Goal: Transaction & Acquisition: Purchase product/service

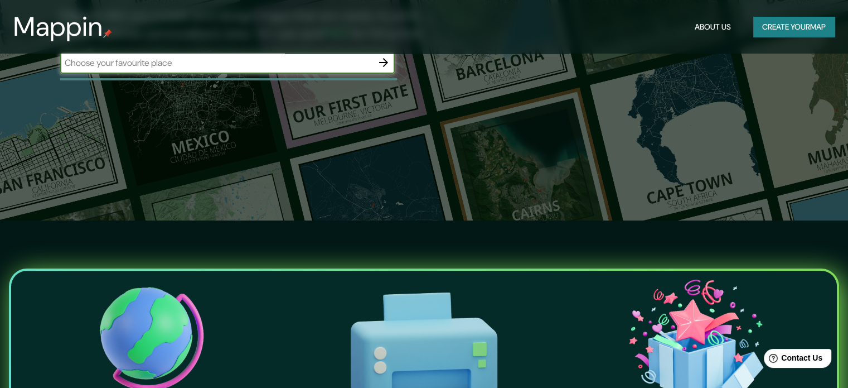
click at [319, 56] on input "text" at bounding box center [216, 62] width 312 height 13
type input "san borja lima"
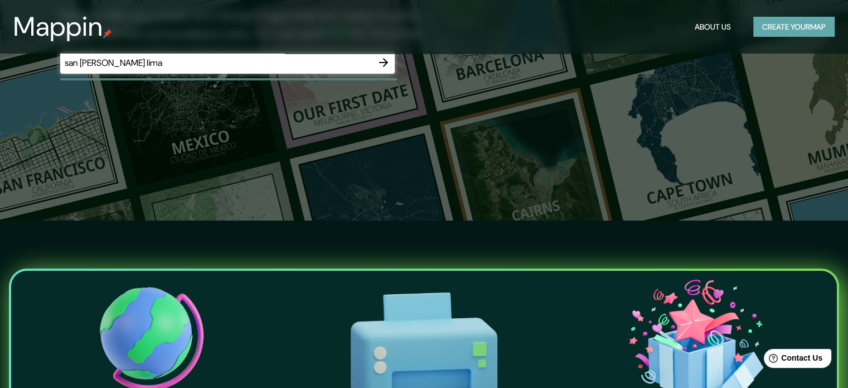
click at [814, 24] on button "Create your map" at bounding box center [793, 27] width 81 height 21
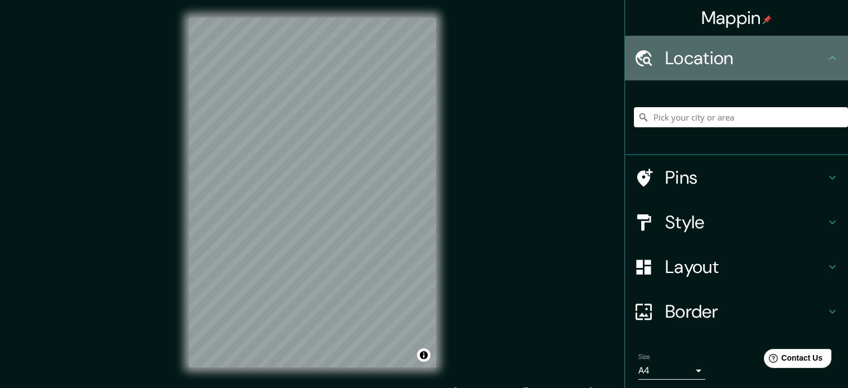
click at [789, 67] on h4 "Location" at bounding box center [745, 58] width 161 height 22
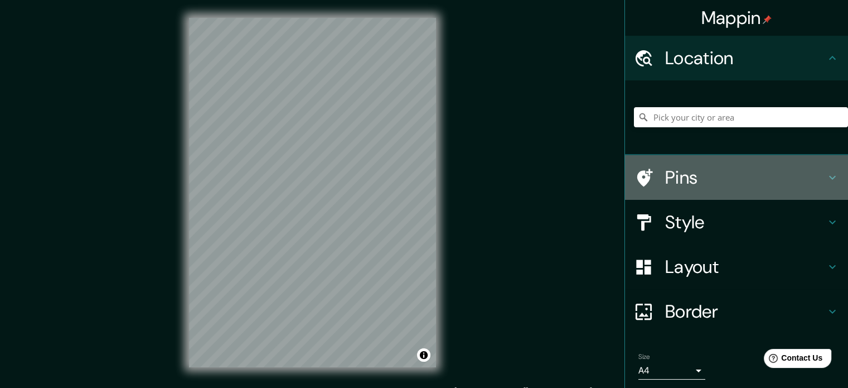
click at [778, 182] on h4 "Pins" at bounding box center [745, 177] width 161 height 22
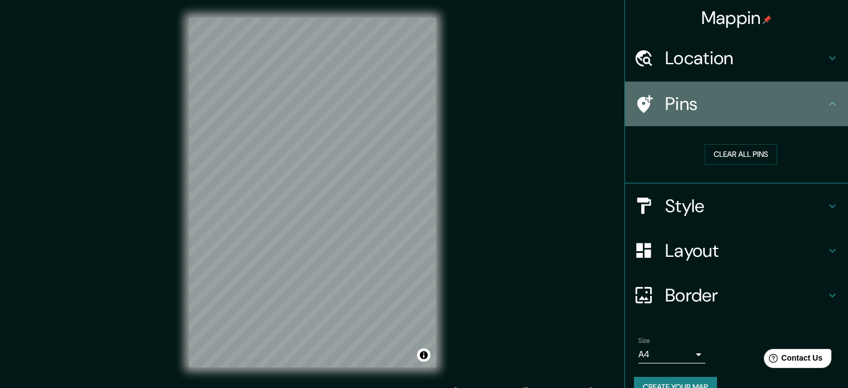
click at [792, 104] on h4 "Pins" at bounding box center [745, 104] width 161 height 22
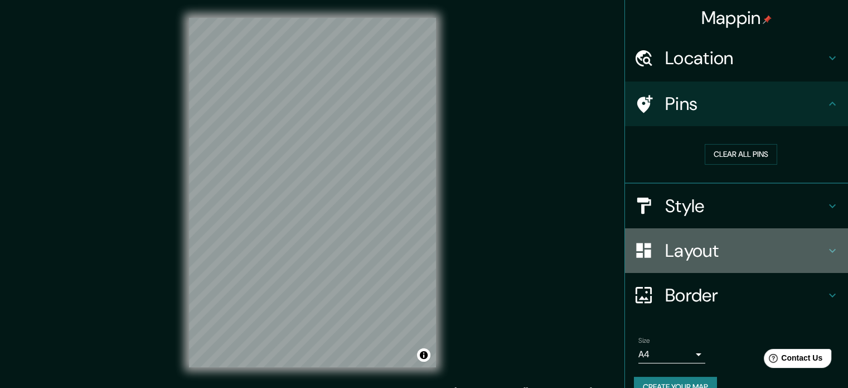
click at [773, 251] on h4 "Layout" at bounding box center [745, 250] width 161 height 22
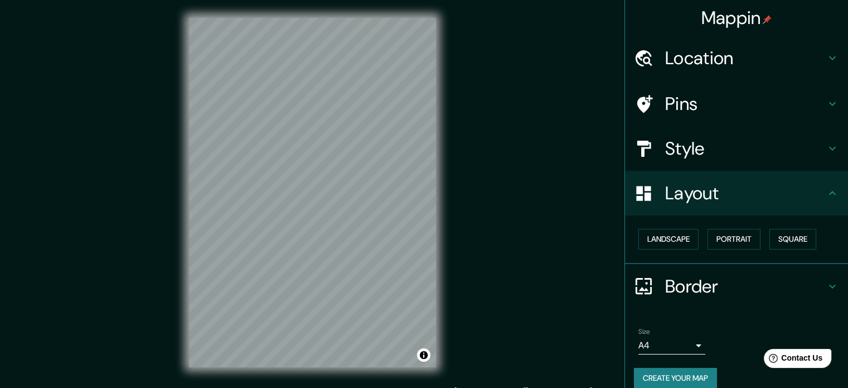
click at [800, 196] on h4 "Layout" at bounding box center [745, 193] width 161 height 22
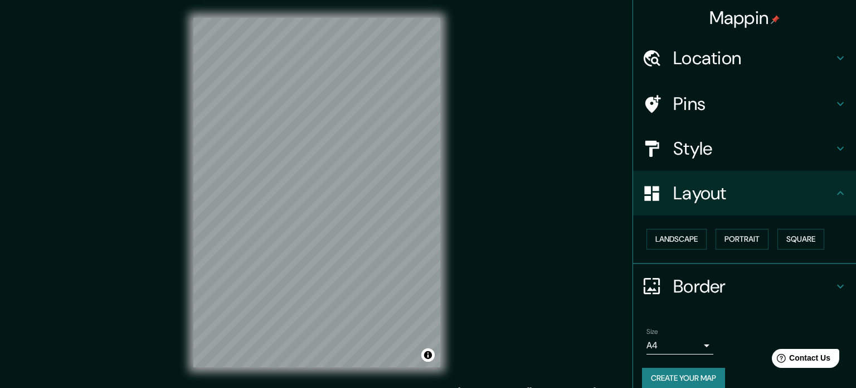
click at [688, 346] on body "Mappin Location Pins Style Layout Landscape Portrait Square Border Choose a bor…" at bounding box center [428, 194] width 856 height 388
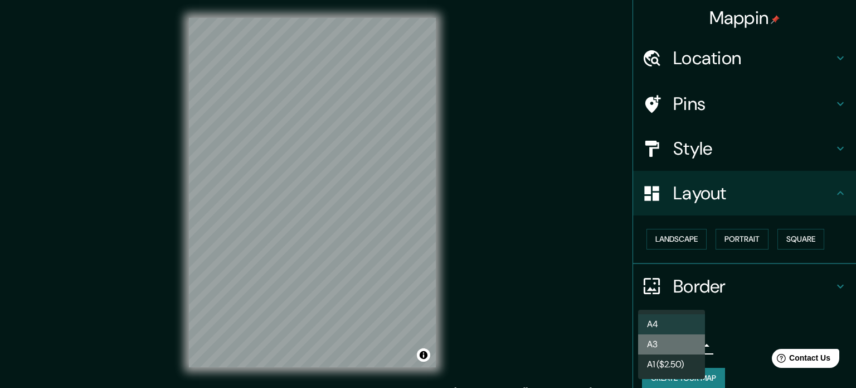
click at [691, 349] on li "A3" at bounding box center [671, 344] width 67 height 20
type input "a4"
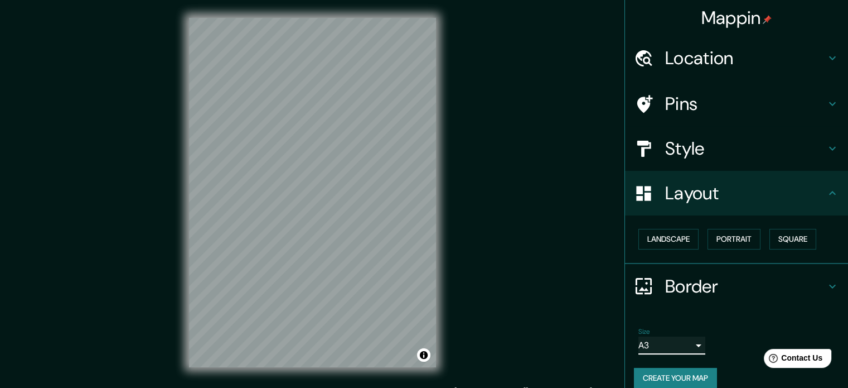
scroll to position [12, 0]
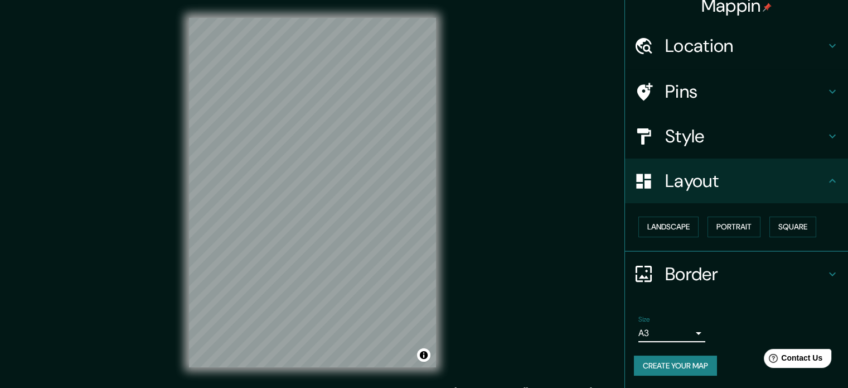
click at [743, 268] on h4 "Border" at bounding box center [745, 274] width 161 height 22
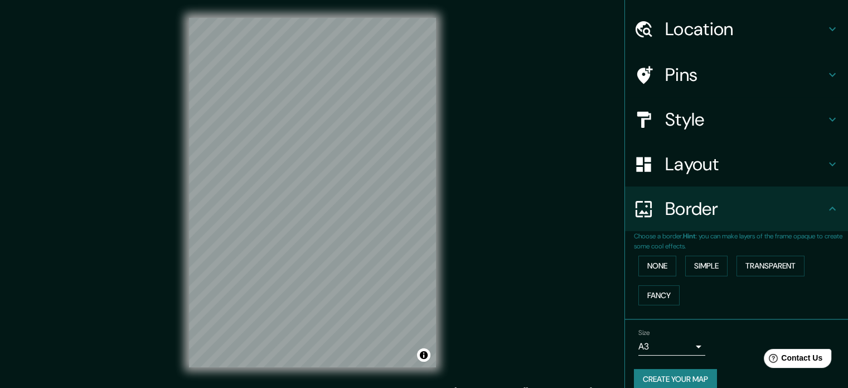
scroll to position [42, 0]
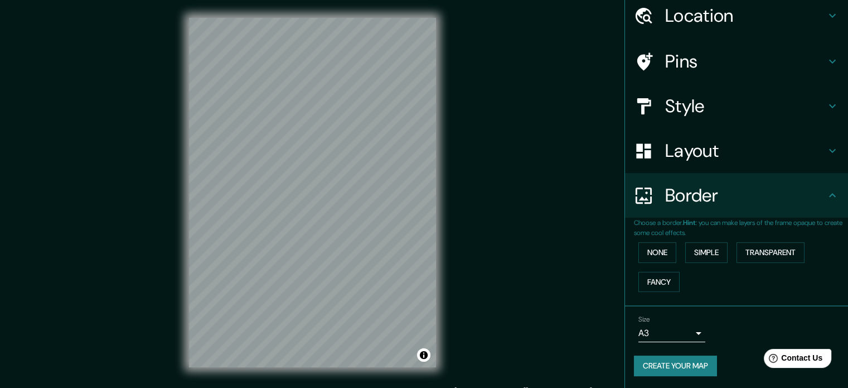
click at [764, 266] on div "None Simple Transparent Fancy" at bounding box center [741, 267] width 214 height 59
click at [768, 253] on button "Transparent" at bounding box center [771, 252] width 68 height 21
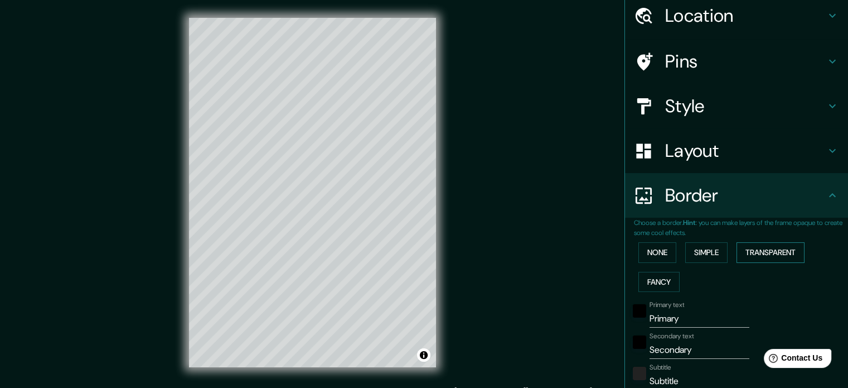
click at [768, 253] on button "Transparent" at bounding box center [771, 252] width 68 height 21
type input "213"
type input "35"
click at [645, 249] on button "None" at bounding box center [657, 252] width 38 height 21
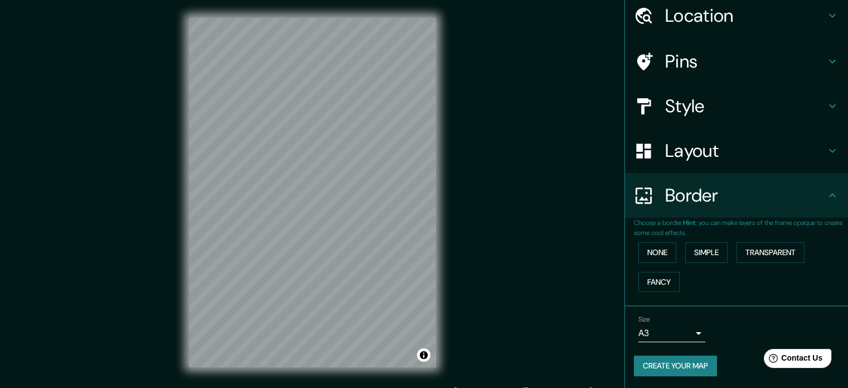
click at [750, 185] on h4 "Border" at bounding box center [745, 195] width 161 height 22
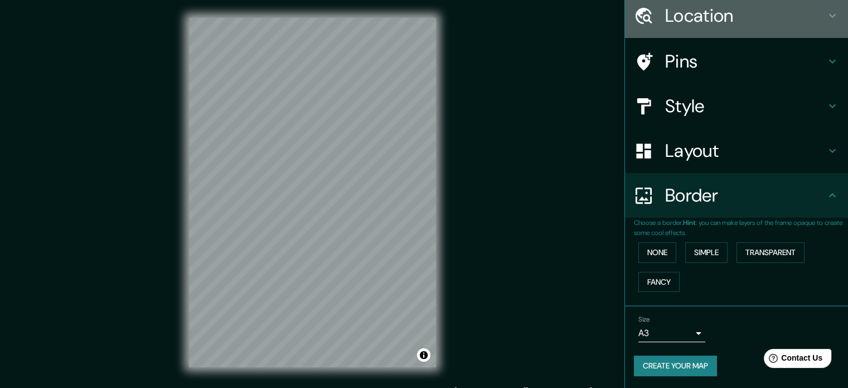
click at [801, 26] on h4 "Location" at bounding box center [745, 15] width 161 height 22
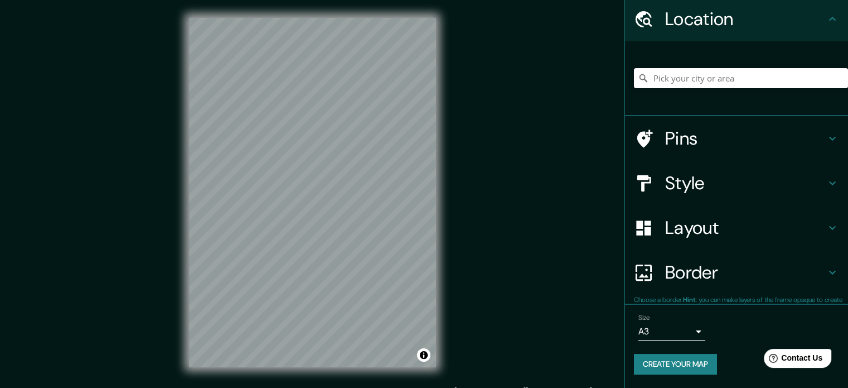
scroll to position [38, 0]
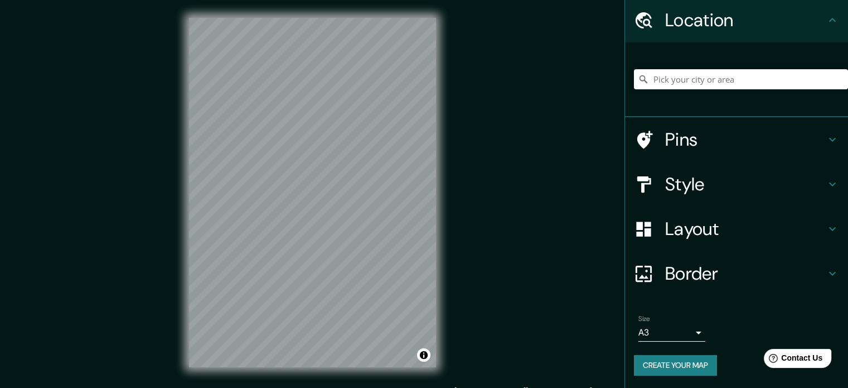
click at [785, 92] on div at bounding box center [741, 79] width 214 height 56
click at [777, 84] on input "Pick your city or area" at bounding box center [741, 79] width 214 height 20
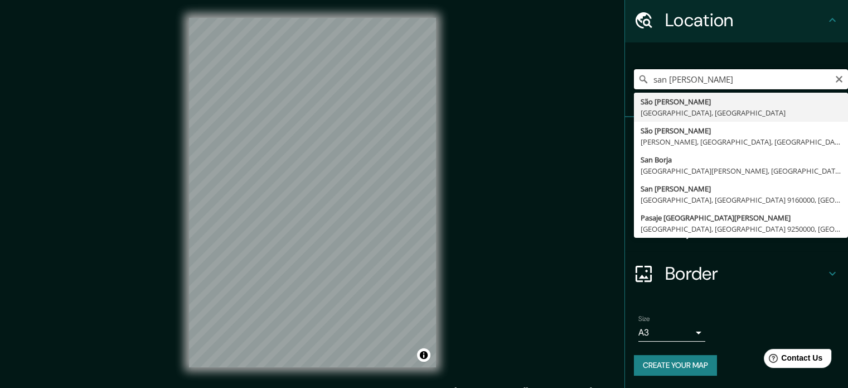
click at [777, 84] on input "san borja" at bounding box center [741, 79] width 214 height 20
type input "San Borja, Lima, Provincia de Lima, Perú"
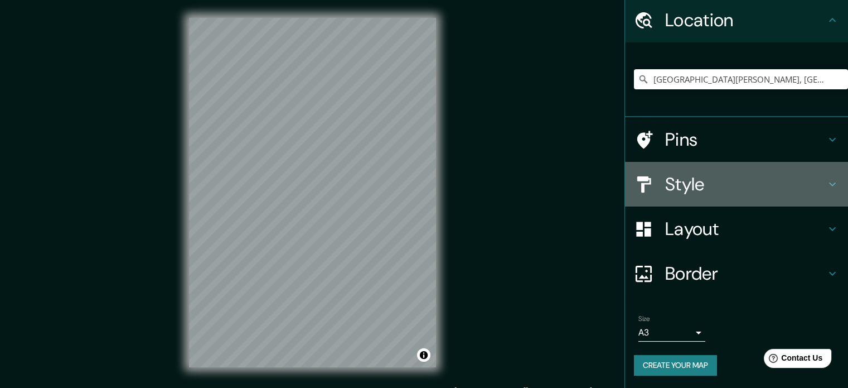
click at [714, 185] on h4 "Style" at bounding box center [745, 184] width 161 height 22
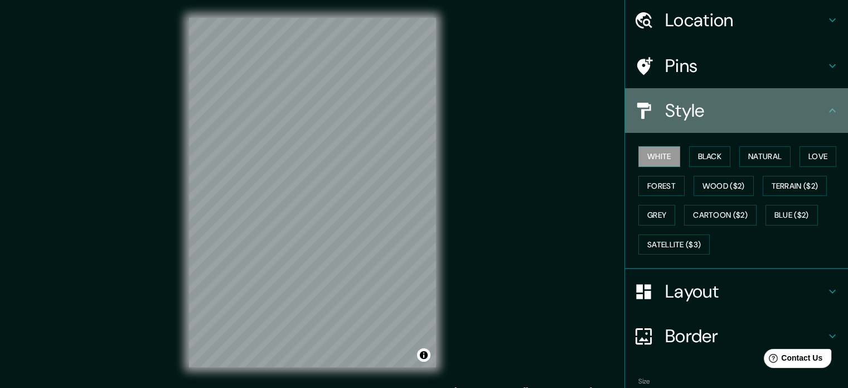
click at [718, 106] on h4 "Style" at bounding box center [745, 110] width 161 height 22
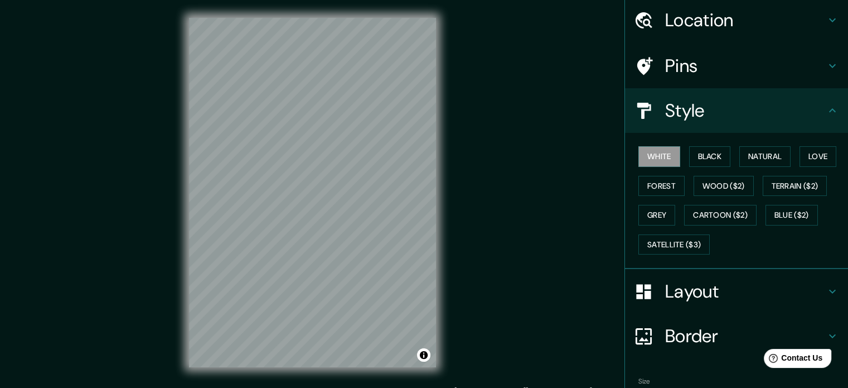
click at [748, 280] on h4 "Layout" at bounding box center [745, 291] width 161 height 22
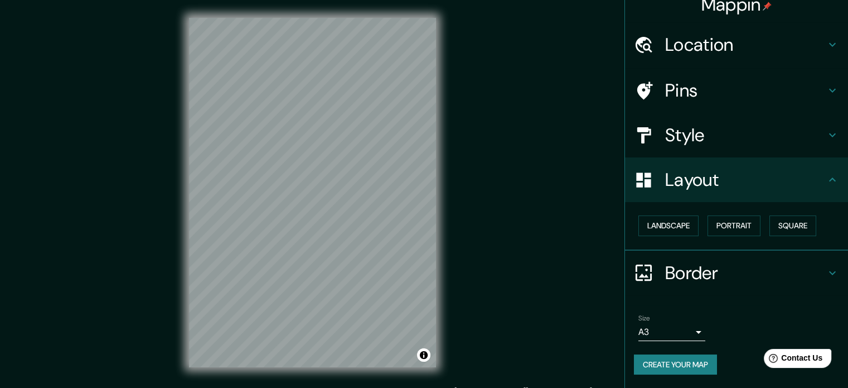
scroll to position [12, 0]
click at [757, 220] on div "Landscape Portrait Square" at bounding box center [741, 227] width 214 height 30
click at [733, 227] on button "Portrait" at bounding box center [734, 226] width 53 height 21
click at [685, 230] on button "Landscape" at bounding box center [668, 226] width 60 height 21
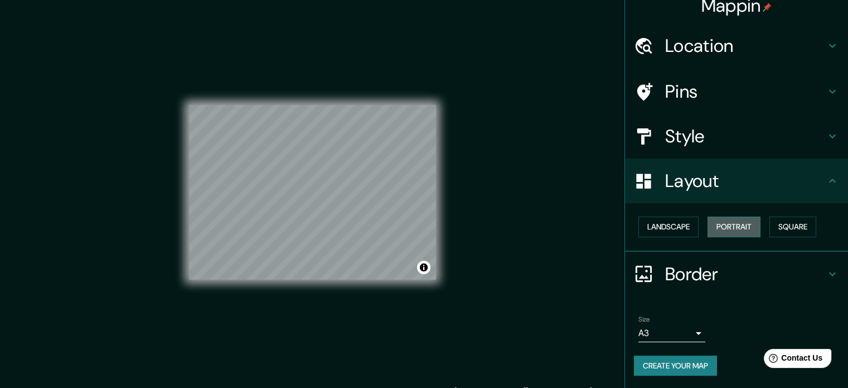
click at [725, 226] on button "Portrait" at bounding box center [734, 226] width 53 height 21
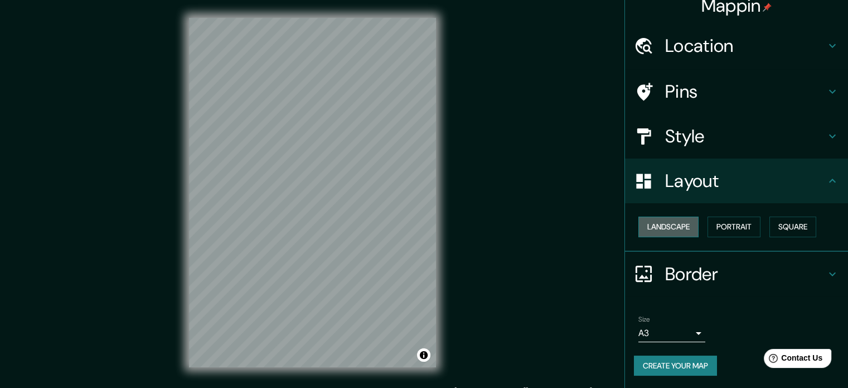
click at [667, 220] on button "Landscape" at bounding box center [668, 226] width 60 height 21
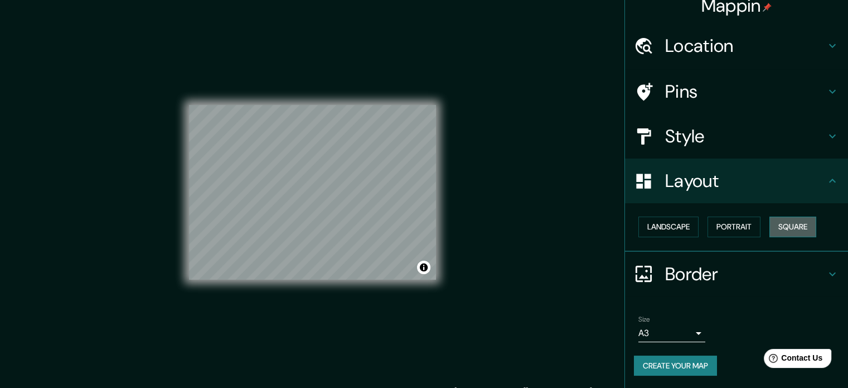
click at [770, 222] on button "Square" at bounding box center [792, 226] width 47 height 21
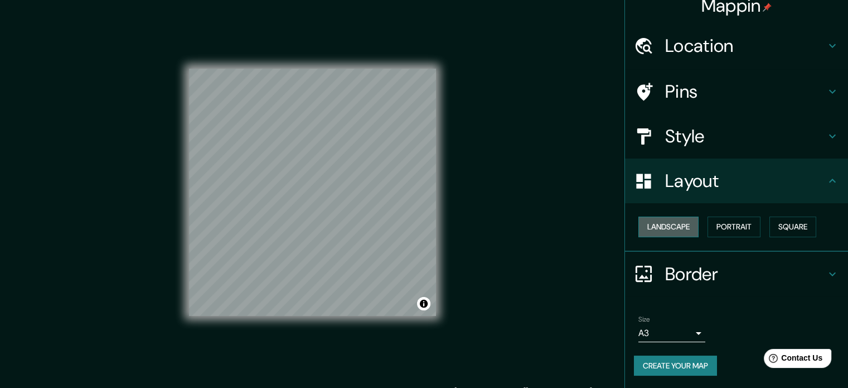
click at [669, 232] on button "Landscape" at bounding box center [668, 226] width 60 height 21
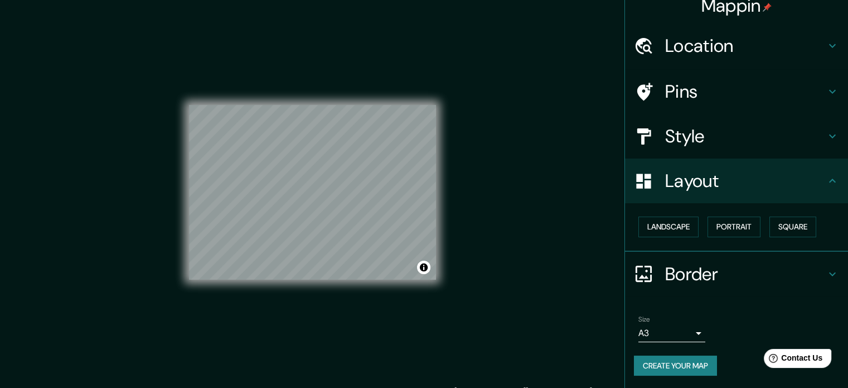
click at [495, 227] on div "Mappin Location San Borja, Lima, Provincia de Lima, Perú Pins Style Layout Land…" at bounding box center [424, 201] width 848 height 403
click at [771, 99] on h4 "Pins" at bounding box center [745, 91] width 161 height 22
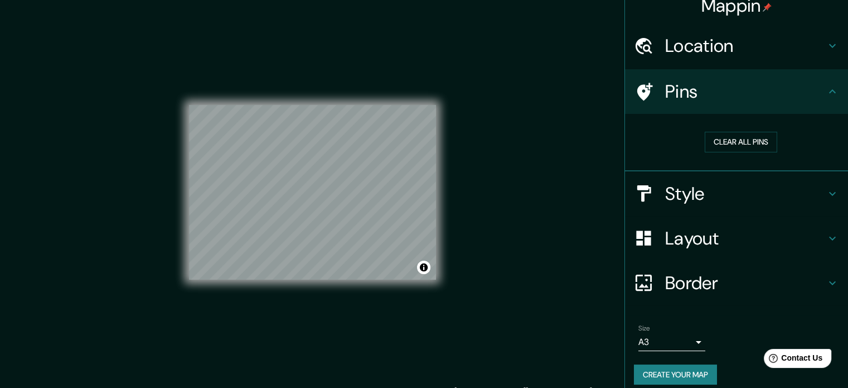
click at [771, 99] on h4 "Pins" at bounding box center [745, 91] width 161 height 22
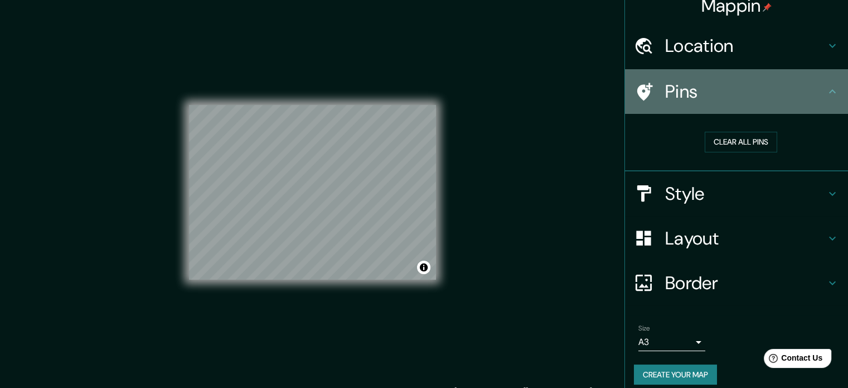
click at [808, 85] on h4 "Pins" at bounding box center [745, 91] width 161 height 22
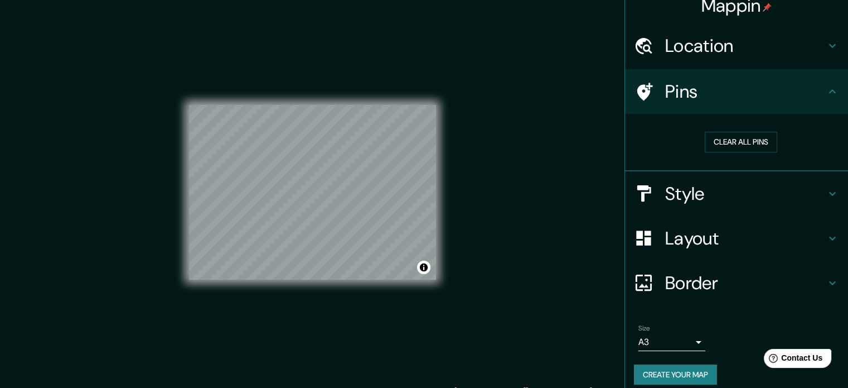
click at [826, 89] on icon at bounding box center [832, 91] width 13 height 13
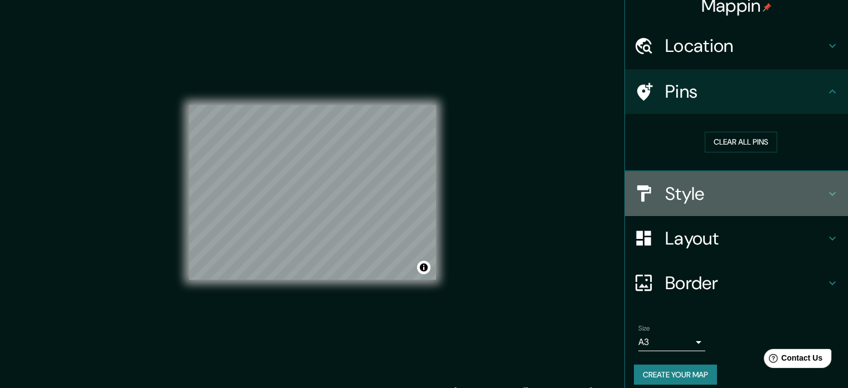
click at [826, 192] on icon at bounding box center [832, 193] width 13 height 13
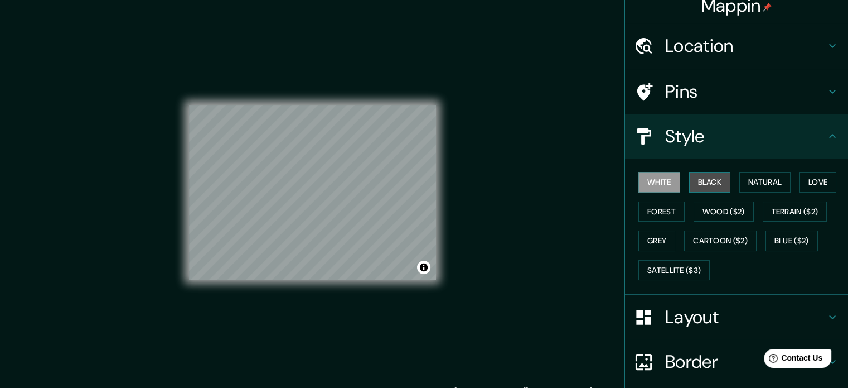
click at [694, 183] on button "Black" at bounding box center [710, 182] width 42 height 21
click at [648, 185] on button "White" at bounding box center [659, 182] width 42 height 21
click at [699, 187] on button "Black" at bounding box center [710, 182] width 42 height 21
click at [826, 129] on icon at bounding box center [832, 135] width 13 height 13
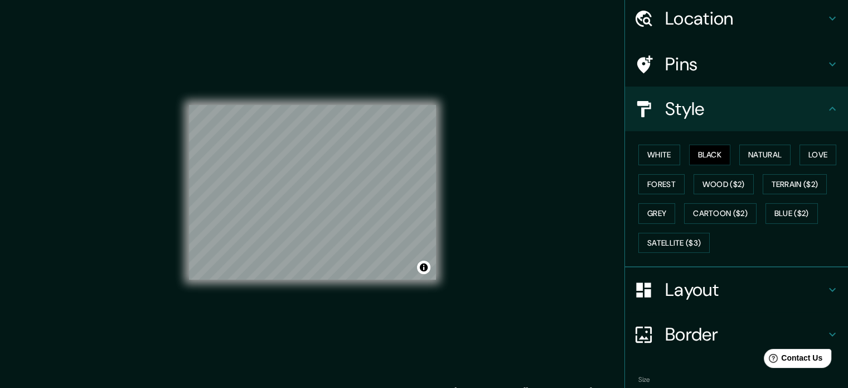
scroll to position [0, 0]
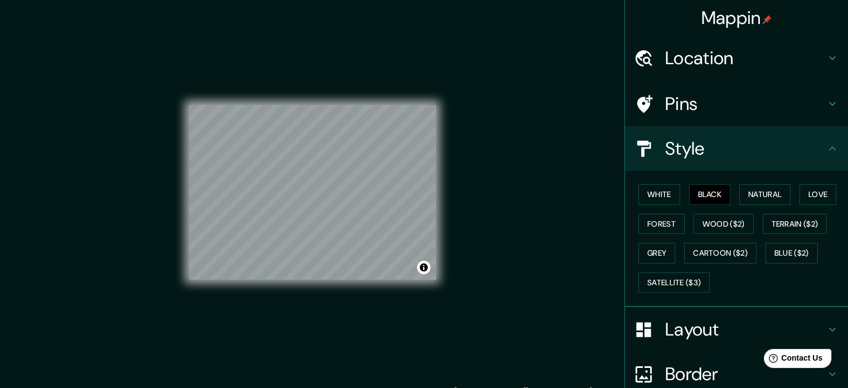
click at [493, 139] on div "Mappin Location San Borja, Lima, Provincia de Lima, Perú Pins Style White Black…" at bounding box center [424, 201] width 848 height 403
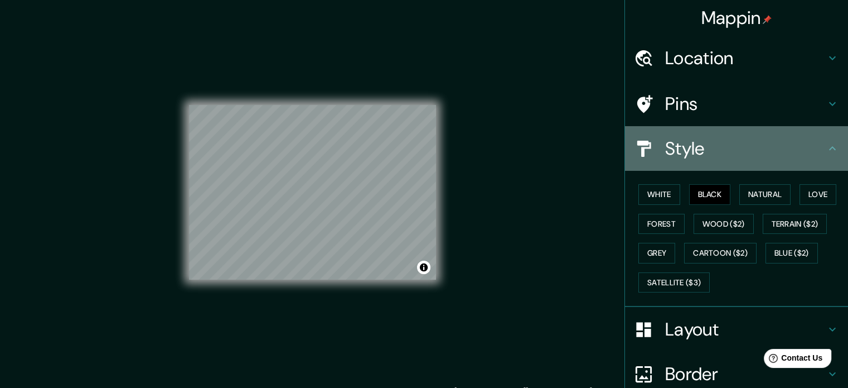
click at [829, 151] on icon at bounding box center [832, 148] width 13 height 13
click at [816, 148] on h4 "Style" at bounding box center [745, 148] width 161 height 22
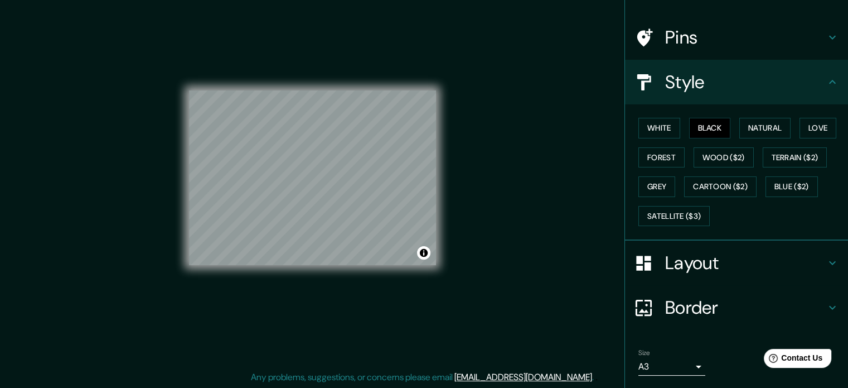
scroll to position [99, 0]
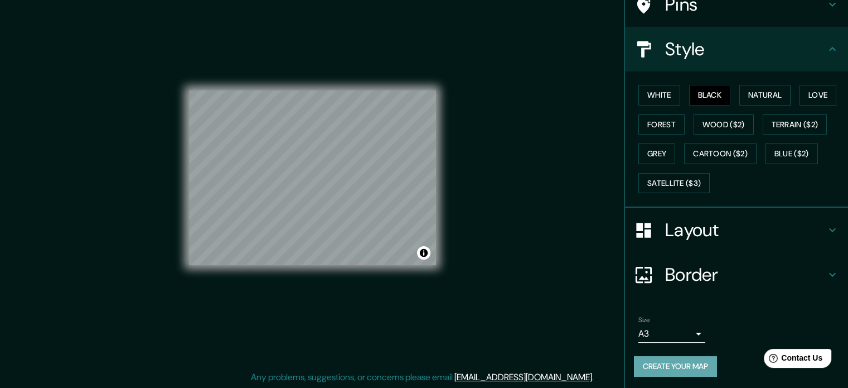
click at [670, 366] on button "Create your map" at bounding box center [675, 366] width 83 height 21
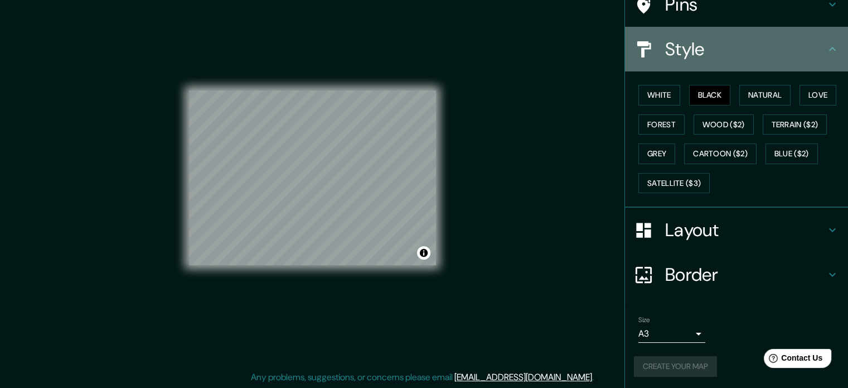
click at [824, 60] on div "Style" at bounding box center [736, 49] width 223 height 45
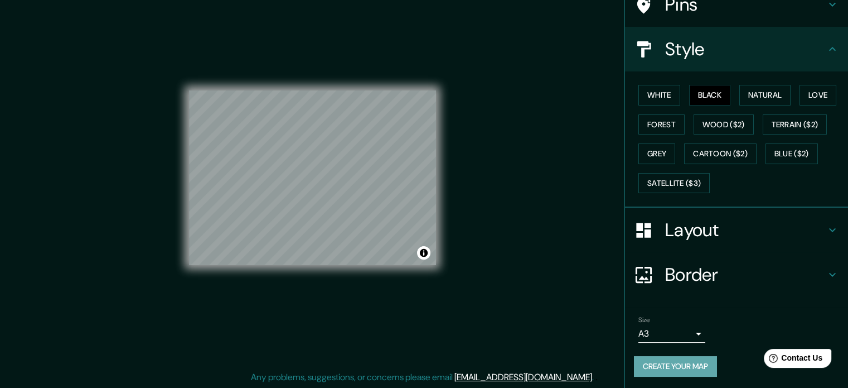
click at [680, 370] on button "Create your map" at bounding box center [675, 366] width 83 height 21
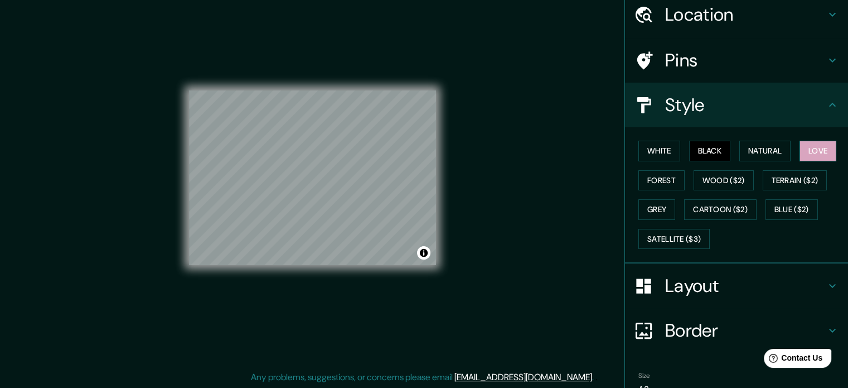
scroll to position [0, 0]
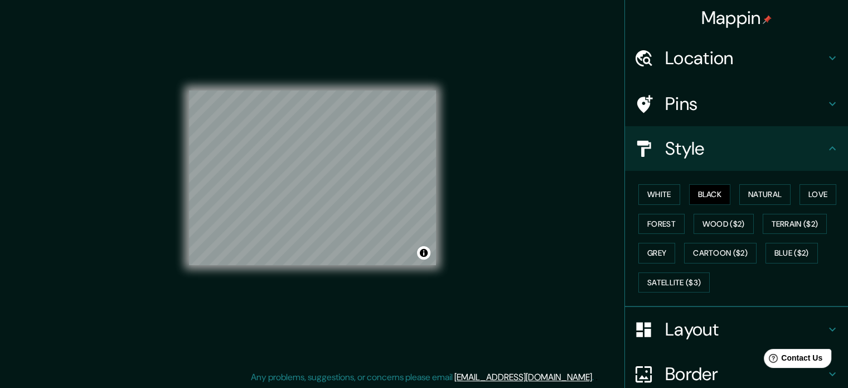
click at [819, 158] on div "Style" at bounding box center [736, 148] width 223 height 45
click at [809, 66] on h4 "Location" at bounding box center [745, 58] width 161 height 22
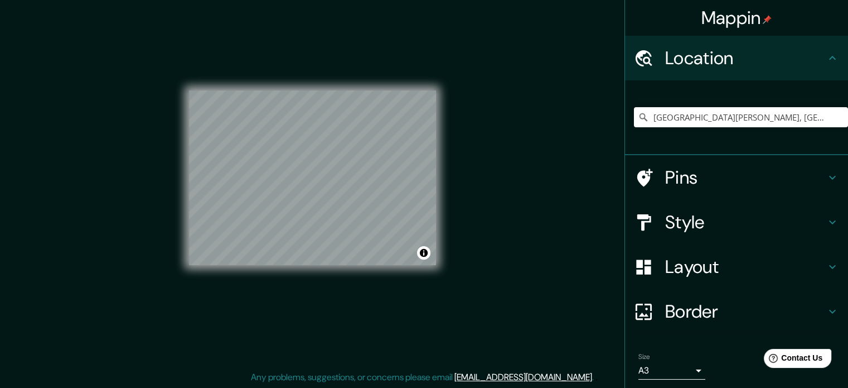
click at [809, 66] on h4 "Location" at bounding box center [745, 58] width 161 height 22
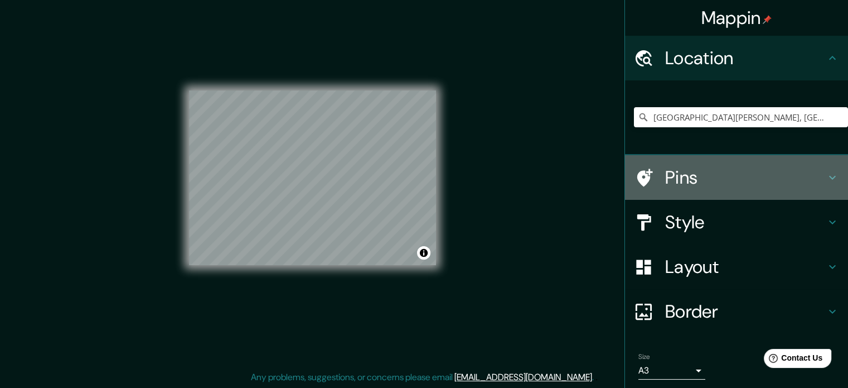
click at [819, 168] on div "Pins" at bounding box center [736, 177] width 223 height 45
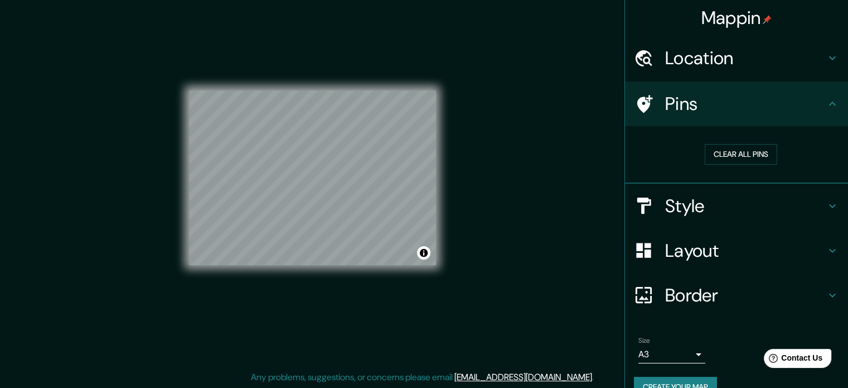
click at [826, 109] on icon at bounding box center [832, 103] width 13 height 13
click at [826, 199] on icon at bounding box center [832, 205] width 13 height 13
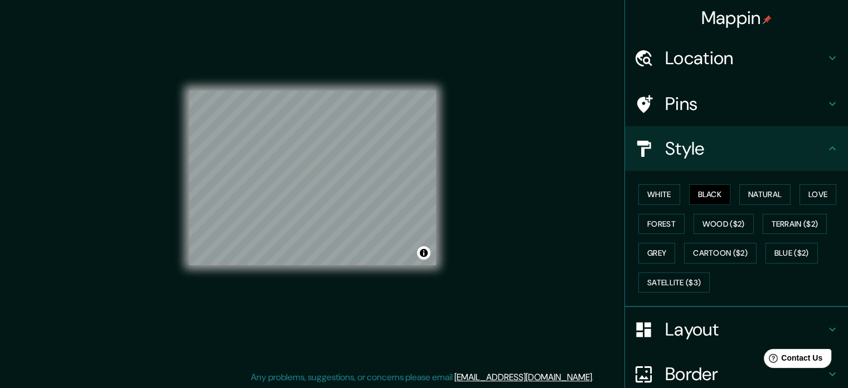
click at [826, 154] on icon at bounding box center [832, 148] width 13 height 13
click at [793, 327] on h4 "Layout" at bounding box center [745, 329] width 161 height 22
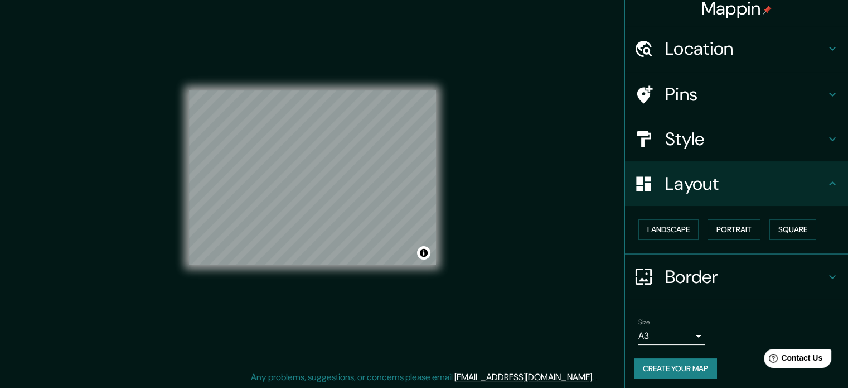
scroll to position [12, 0]
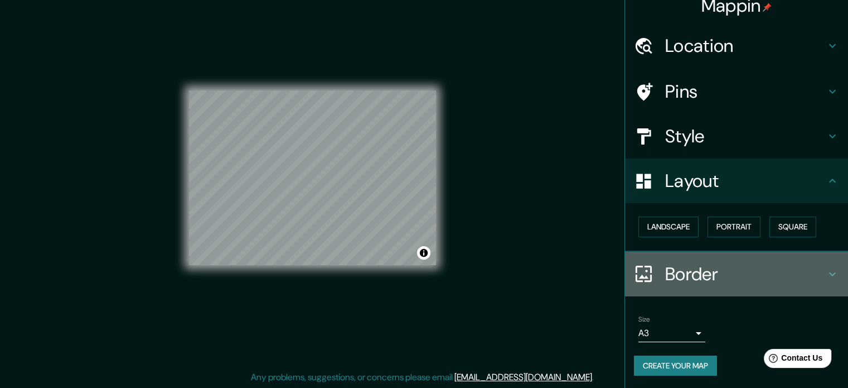
click at [805, 269] on h4 "Border" at bounding box center [745, 274] width 161 height 22
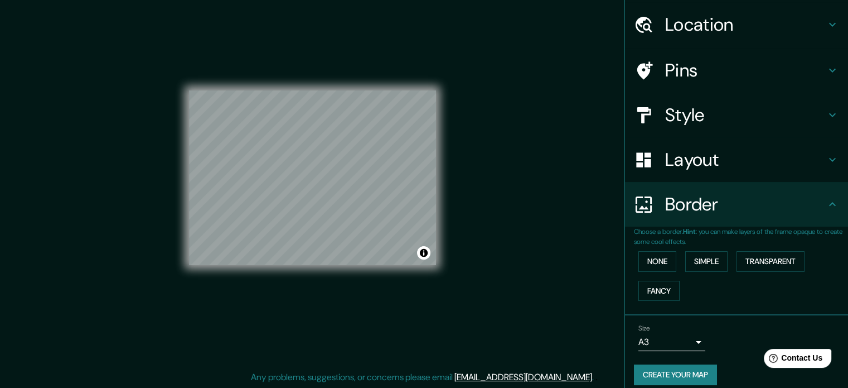
scroll to position [42, 0]
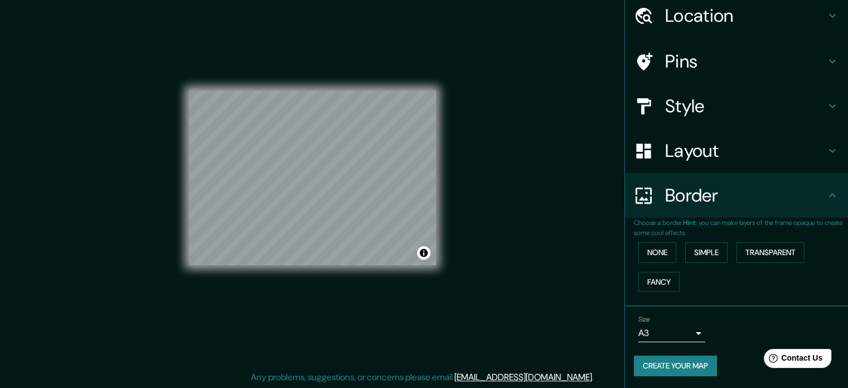
click at [687, 330] on body "Mappin Location San Borja, Lima, Provincia de Lima, Perú Pins Style Layout Bord…" at bounding box center [424, 180] width 848 height 388
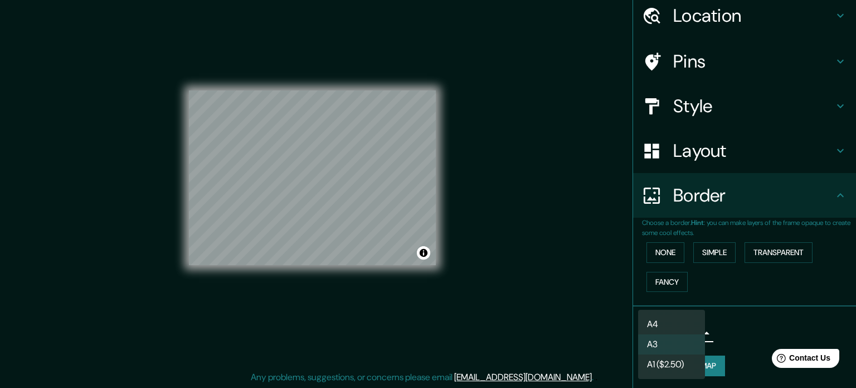
drag, startPoint x: 689, startPoint y: 321, endPoint x: 727, endPoint y: 346, distance: 45.5
click at [727, 346] on div "A4 A3 A1 ($2.50)" at bounding box center [428, 194] width 856 height 388
click at [682, 341] on li "A3" at bounding box center [671, 344] width 67 height 20
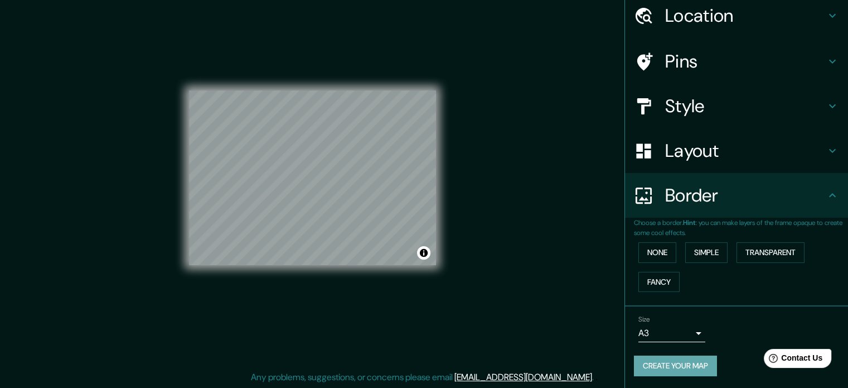
click at [701, 366] on button "Create your map" at bounding box center [675, 365] width 83 height 21
drag, startPoint x: 582, startPoint y: 287, endPoint x: 616, endPoint y: 237, distance: 59.8
click at [587, 285] on div "Mappin Location San Borja, Lima, Provincia de Lima, Perú Pins Style Layout Bord…" at bounding box center [424, 187] width 848 height 403
click at [696, 356] on button "Create your map" at bounding box center [675, 365] width 83 height 21
click at [657, 248] on button "None" at bounding box center [657, 252] width 38 height 21
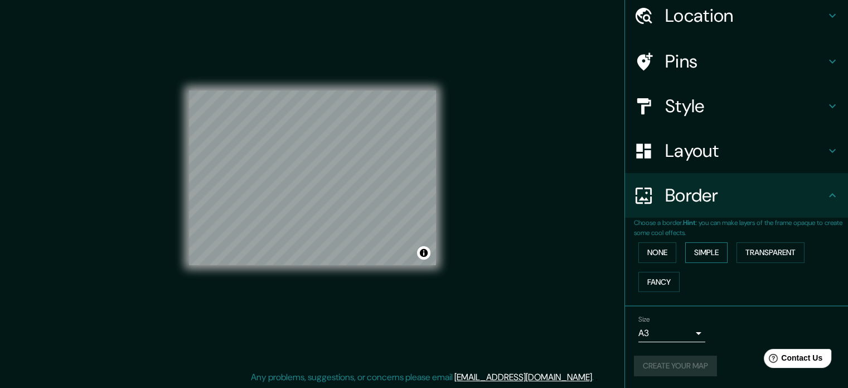
click at [693, 251] on button "Simple" at bounding box center [706, 252] width 42 height 21
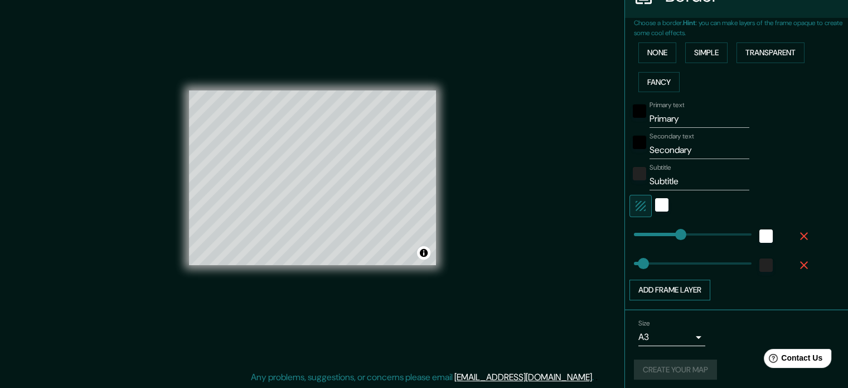
type input "177"
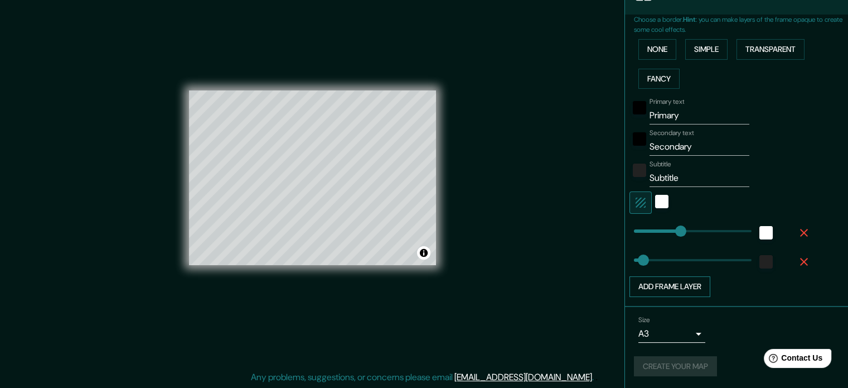
scroll to position [78, 0]
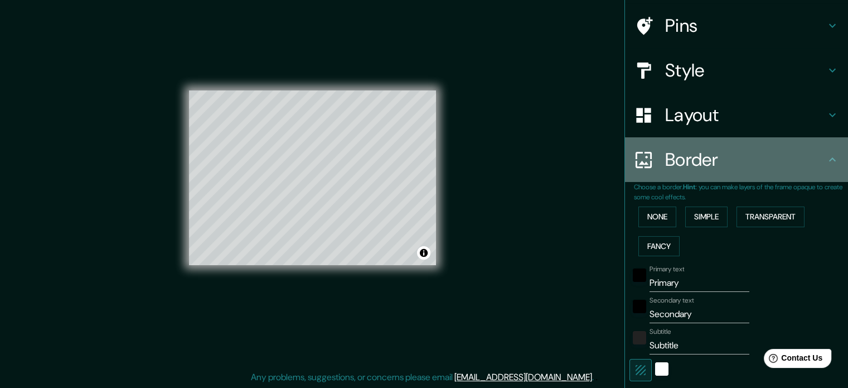
click at [641, 164] on icon at bounding box center [644, 160] width 20 height 20
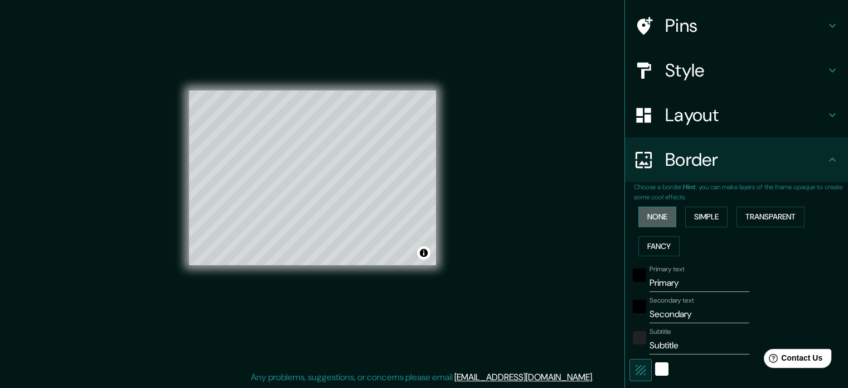
click at [656, 218] on button "None" at bounding box center [657, 216] width 38 height 21
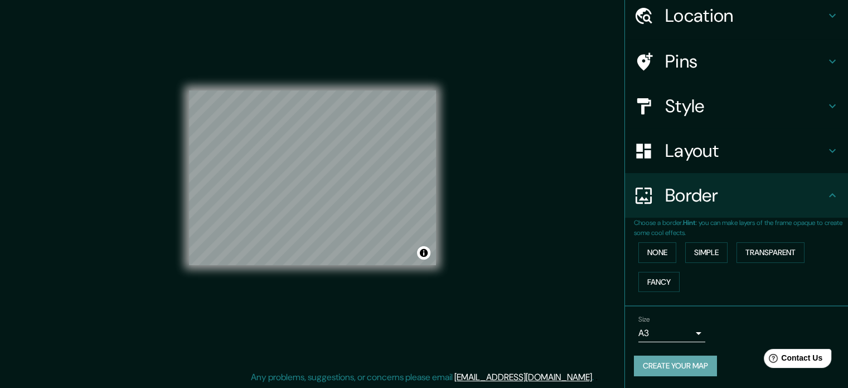
click at [675, 369] on button "Create your map" at bounding box center [675, 365] width 83 height 21
click at [690, 329] on body "Mappin Location San Borja, Lima, Provincia de Lima, Perú Pins Style Layout Bord…" at bounding box center [424, 180] width 848 height 388
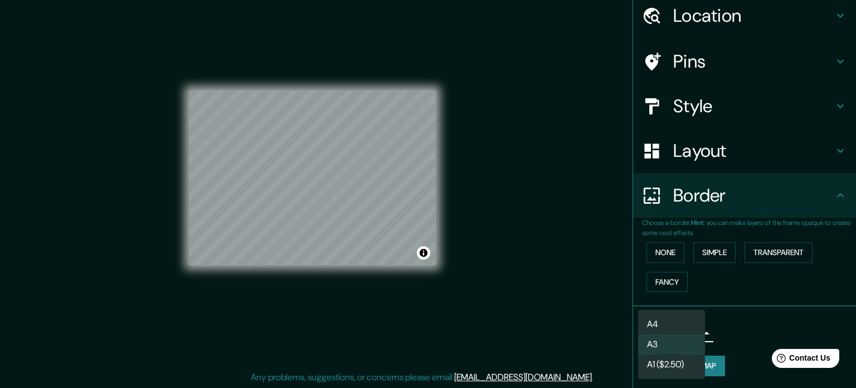
click at [681, 325] on li "A4" at bounding box center [671, 324] width 67 height 20
type input "single"
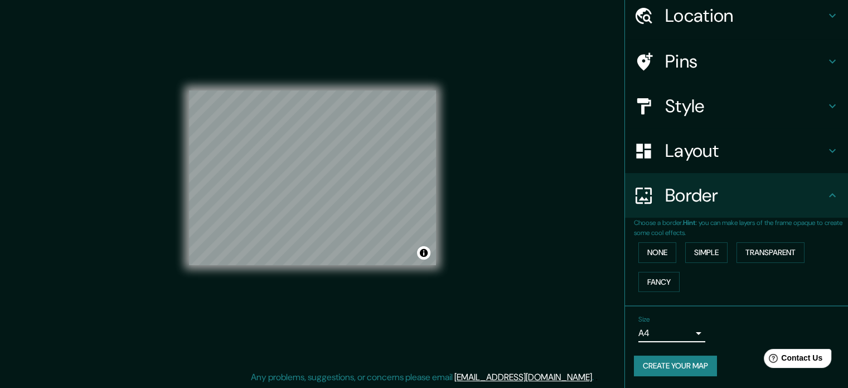
click at [681, 362] on button "Create your map" at bounding box center [675, 365] width 83 height 21
click at [693, 362] on button "Create your map" at bounding box center [675, 365] width 83 height 21
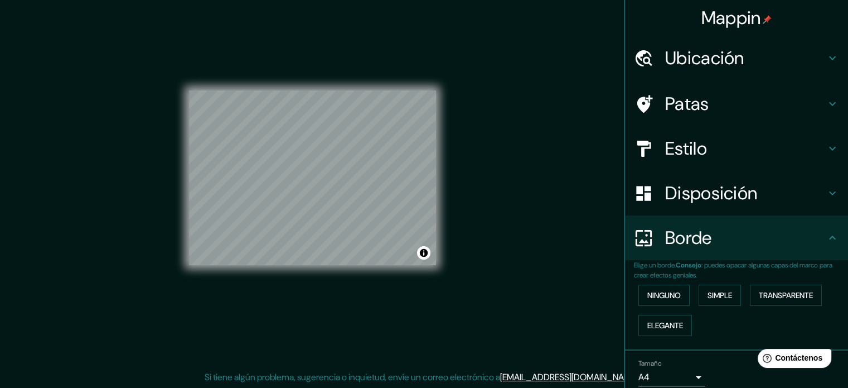
scroll to position [0, 0]
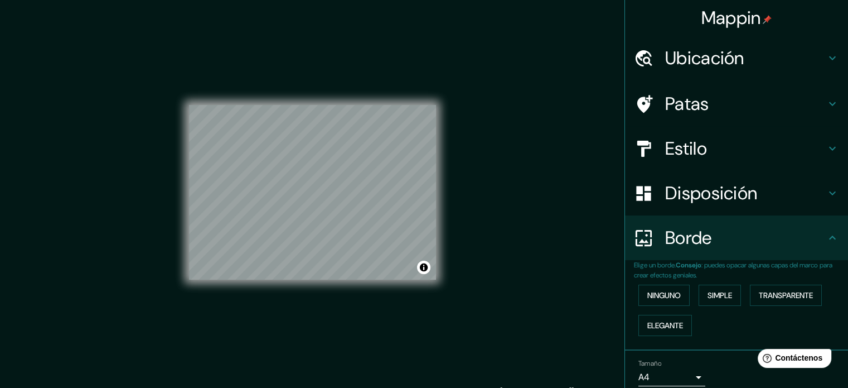
click at [542, 130] on div "Mappin Ubicación San Borja, Lima, Provincia de Lima, Perú Patas Estilo Disposic…" at bounding box center [424, 201] width 848 height 403
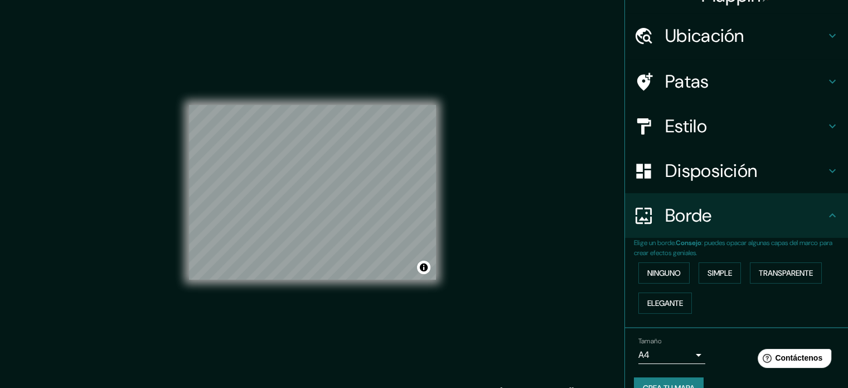
scroll to position [45, 0]
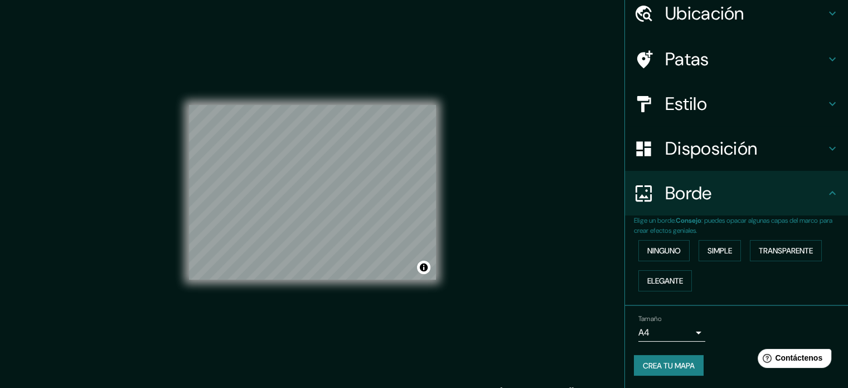
click at [730, 350] on div "Tamaño A4 single Crea tu mapa" at bounding box center [736, 347] width 205 height 75
click at [798, 151] on h4 "Disposición" at bounding box center [745, 148] width 161 height 22
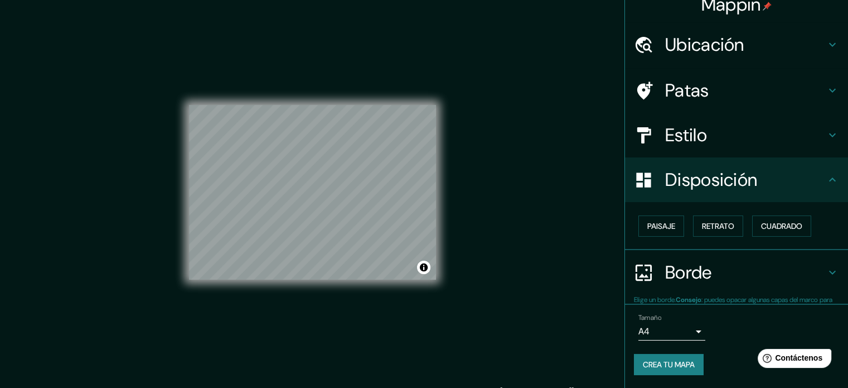
scroll to position [13, 0]
click at [785, 191] on div "Disposición" at bounding box center [736, 179] width 223 height 45
click at [787, 140] on h4 "Estilo" at bounding box center [745, 135] width 161 height 22
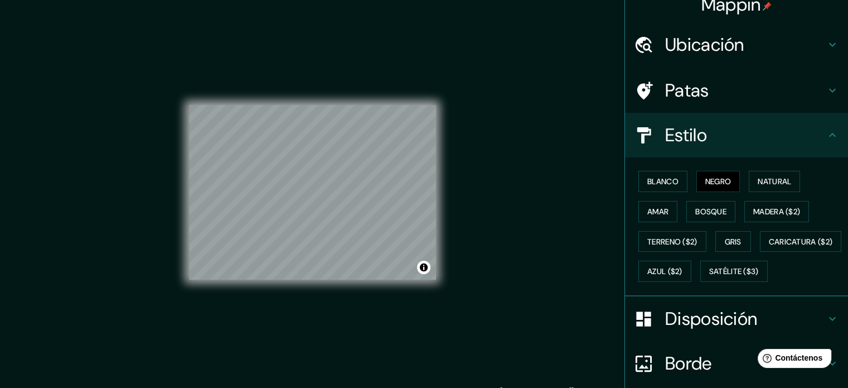
click at [787, 140] on h4 "Estilo" at bounding box center [745, 135] width 161 height 22
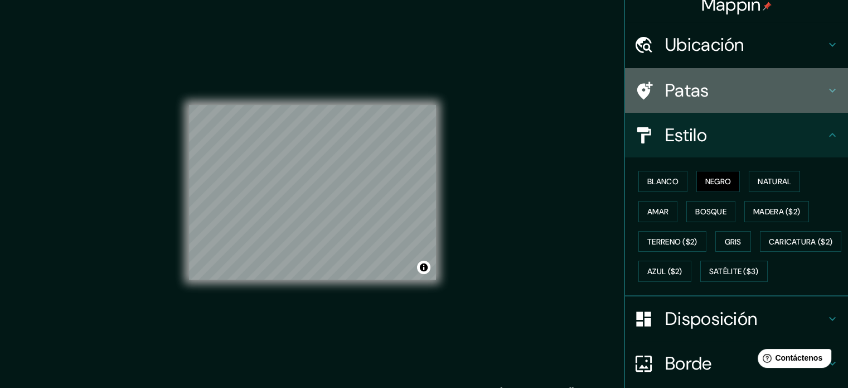
click at [797, 100] on h4 "Patas" at bounding box center [745, 90] width 161 height 22
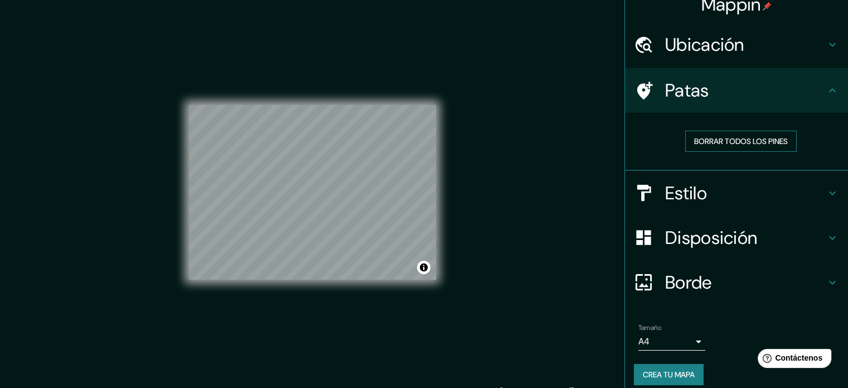
click at [781, 141] on button "Borrar todos los pines" at bounding box center [741, 140] width 112 height 21
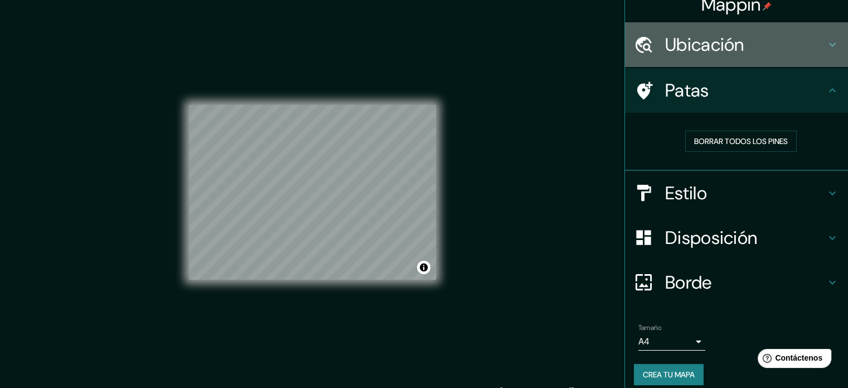
click at [803, 57] on div "Ubicación" at bounding box center [736, 44] width 223 height 45
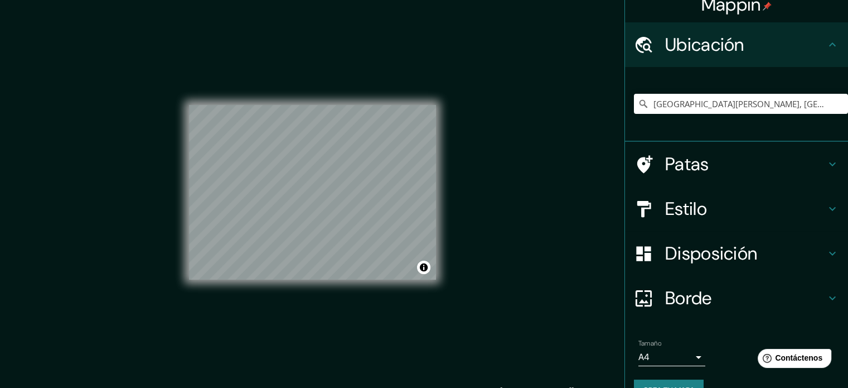
click at [803, 57] on div "Ubicación" at bounding box center [736, 44] width 223 height 45
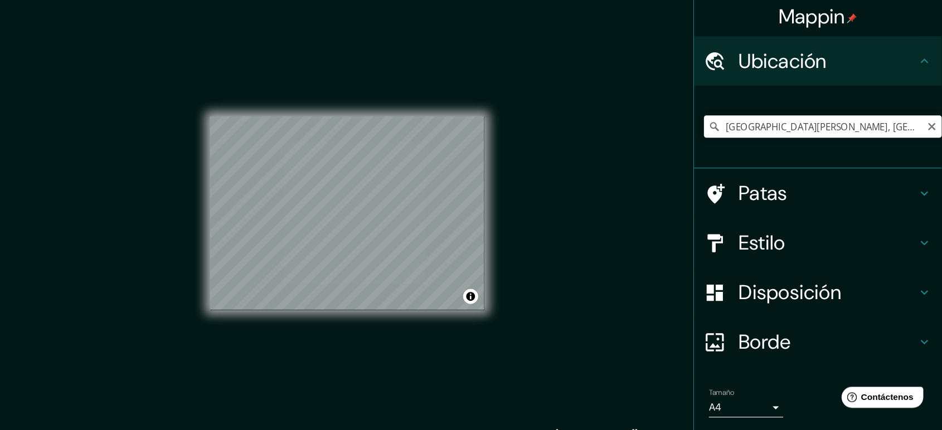
scroll to position [0, 0]
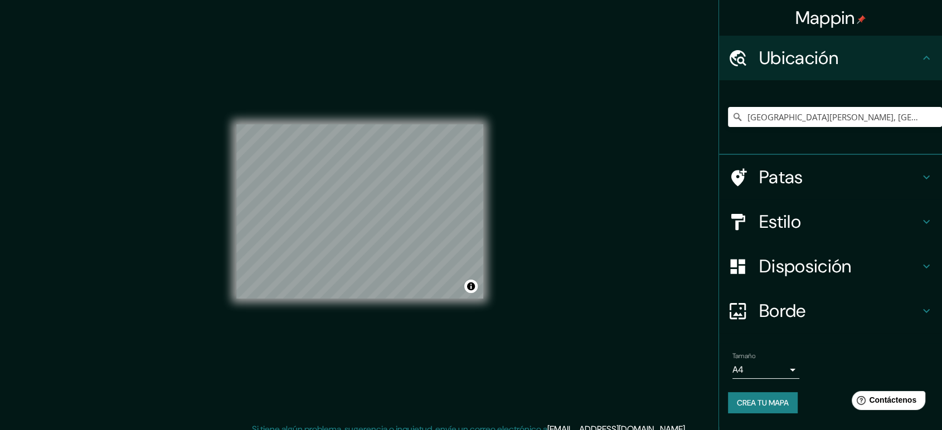
drag, startPoint x: 738, startPoint y: 1, endPoint x: 671, endPoint y: 190, distance: 200.3
click at [671, 190] on div "Mappin Ubicación San Borja, Lima, Provincia de Lima, Perú Patas Estilo Disposic…" at bounding box center [471, 220] width 942 height 441
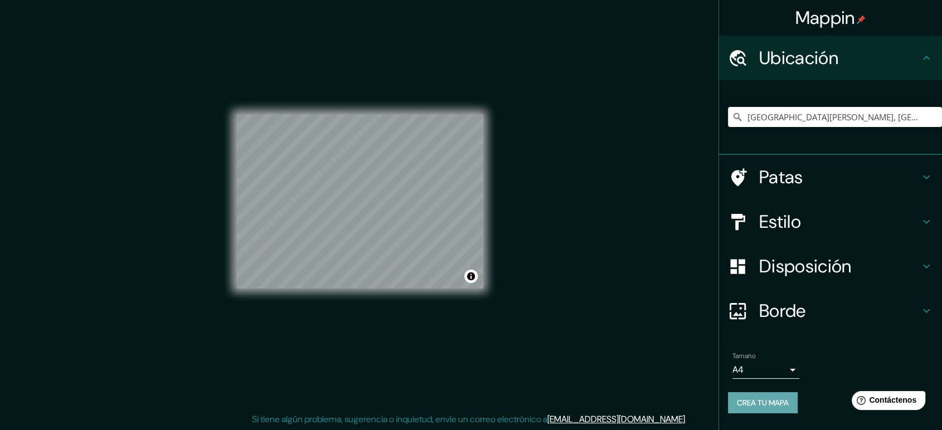
click at [782, 387] on font "Crea tu mapa" at bounding box center [763, 403] width 52 height 14
click at [782, 387] on div "Crea tu mapa" at bounding box center [830, 403] width 205 height 21
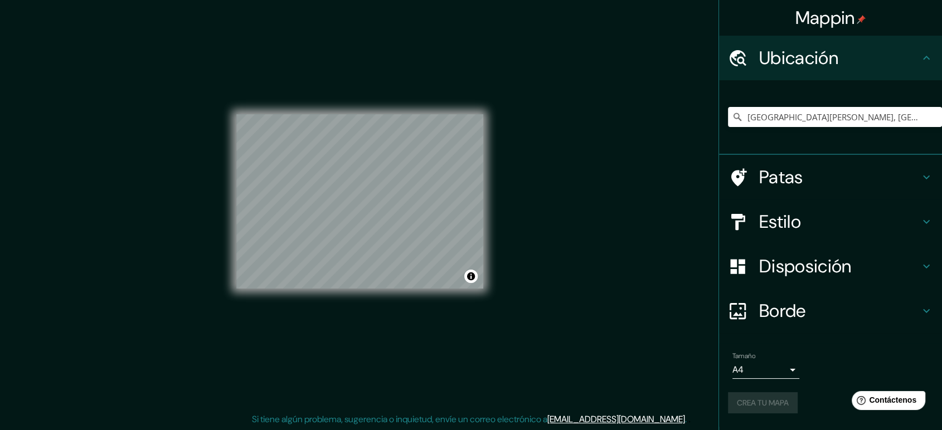
click at [782, 387] on div "Crea tu mapa" at bounding box center [830, 403] width 205 height 21
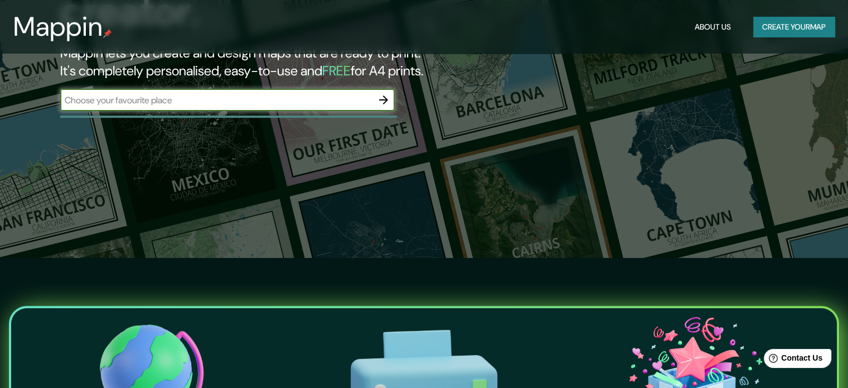
scroll to position [56, 0]
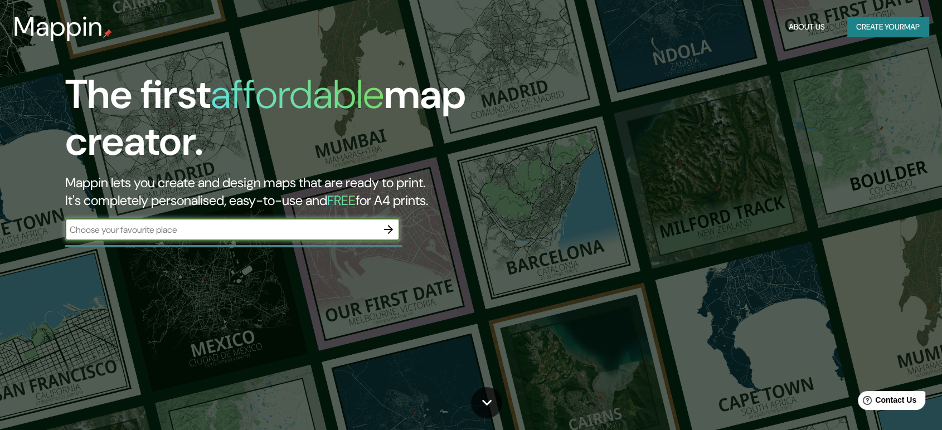
click at [244, 241] on div "​" at bounding box center [232, 231] width 335 height 25
click at [253, 226] on input "text" at bounding box center [221, 230] width 312 height 13
type input "san borja lima"
click at [390, 226] on icon "button" at bounding box center [388, 229] width 13 height 13
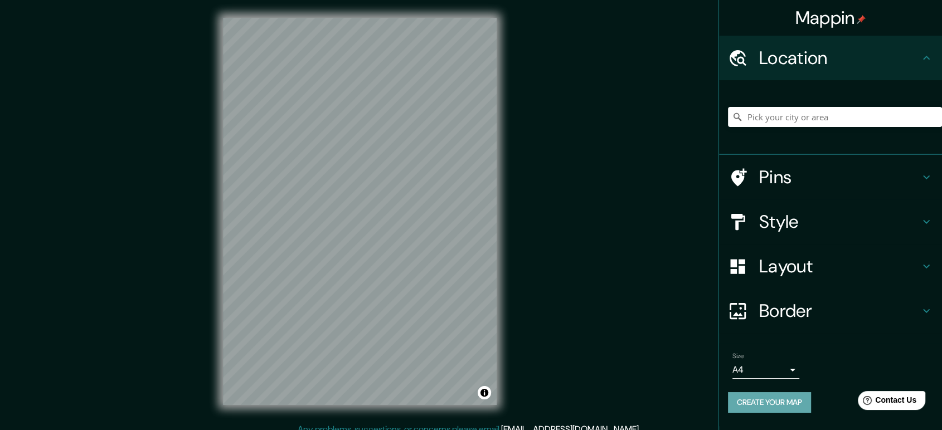
click at [785, 396] on button "Create your map" at bounding box center [769, 403] width 83 height 21
click at [797, 111] on input "Pick your city or area" at bounding box center [835, 117] width 214 height 20
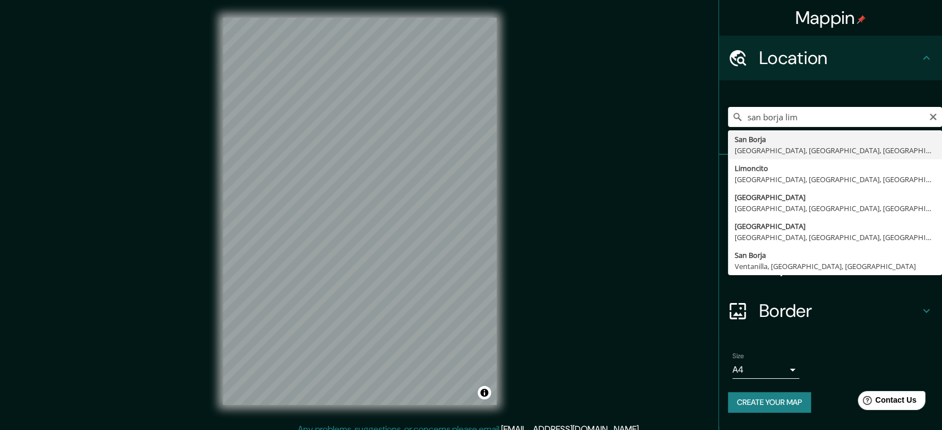
type input "[GEOGRAPHIC_DATA][PERSON_NAME], [GEOGRAPHIC_DATA], [GEOGRAPHIC_DATA], [GEOGRAPH…"
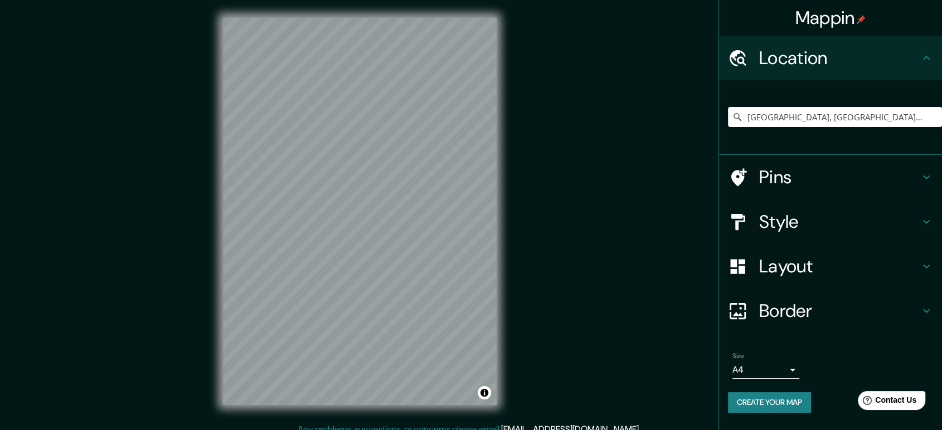
click at [858, 269] on h4 "Layout" at bounding box center [839, 266] width 161 height 22
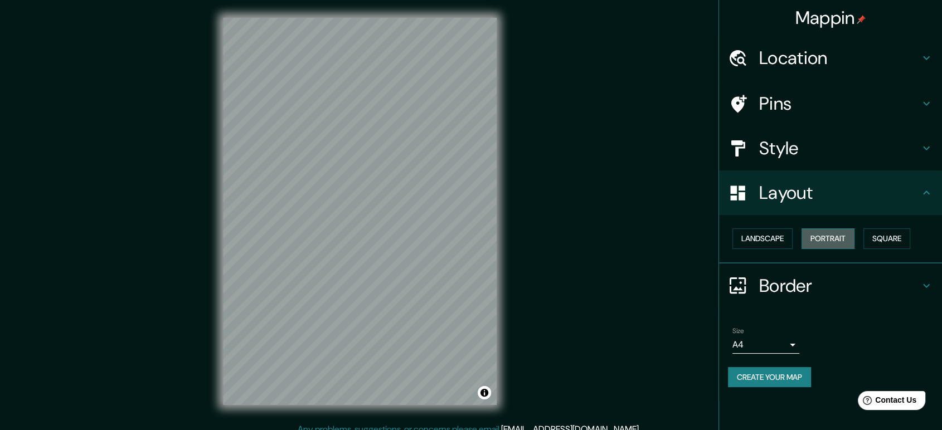
click at [837, 234] on button "Portrait" at bounding box center [828, 239] width 53 height 21
click at [778, 246] on button "Landscape" at bounding box center [763, 239] width 60 height 21
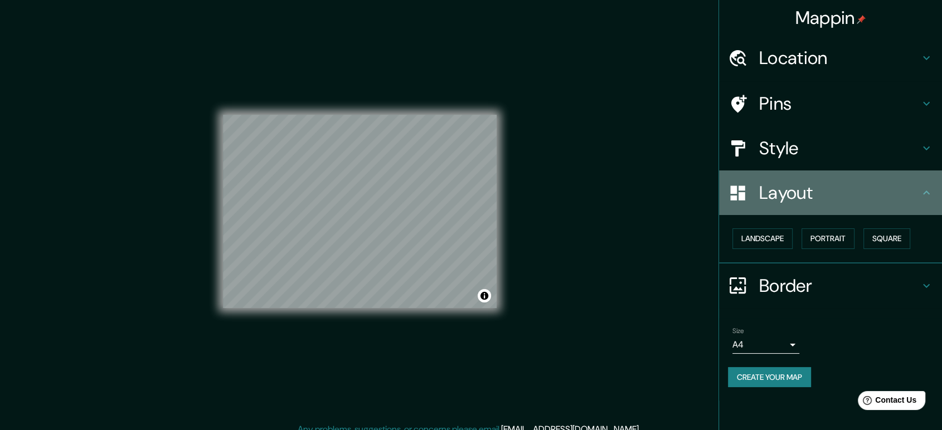
click at [907, 182] on h4 "Layout" at bounding box center [839, 193] width 161 height 22
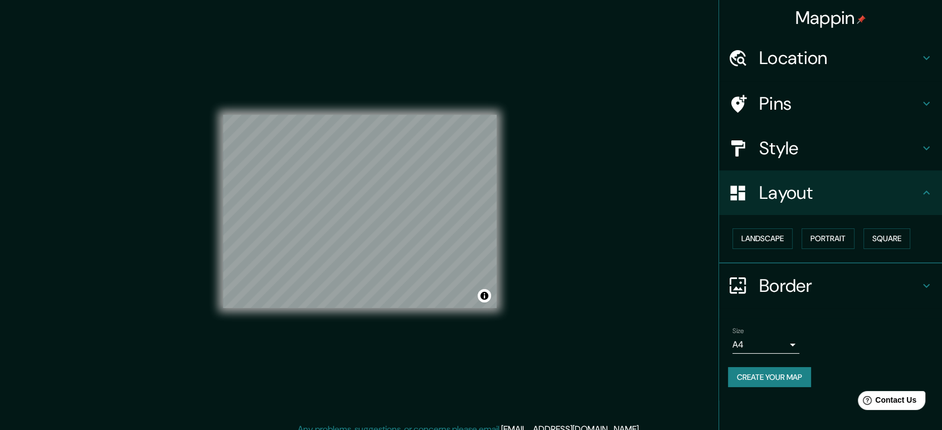
click at [507, 215] on div "© Mapbox © OpenStreetMap Improve this map" at bounding box center [359, 211] width 309 height 423
click at [907, 91] on div "Pins" at bounding box center [830, 103] width 223 height 45
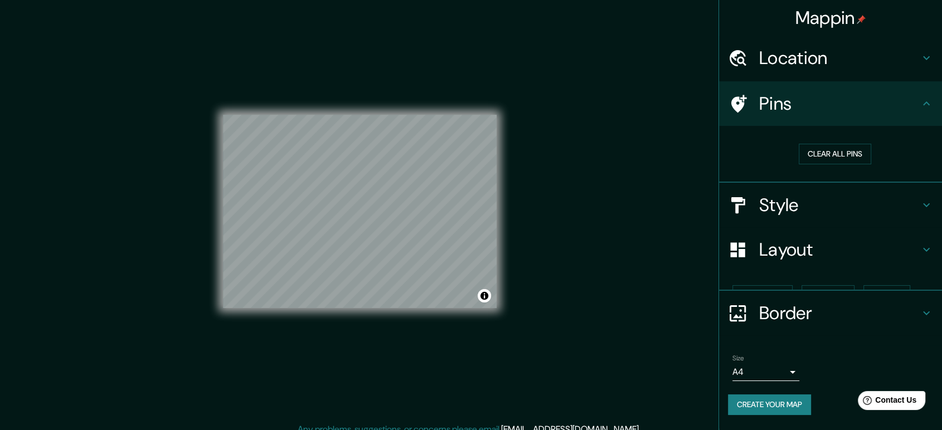
click at [908, 93] on h4 "Pins" at bounding box center [839, 104] width 161 height 22
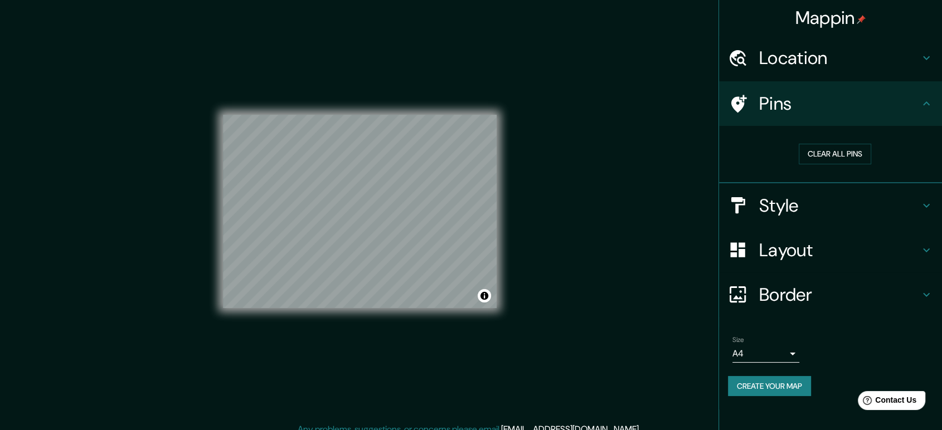
click at [903, 200] on h4 "Style" at bounding box center [839, 206] width 161 height 22
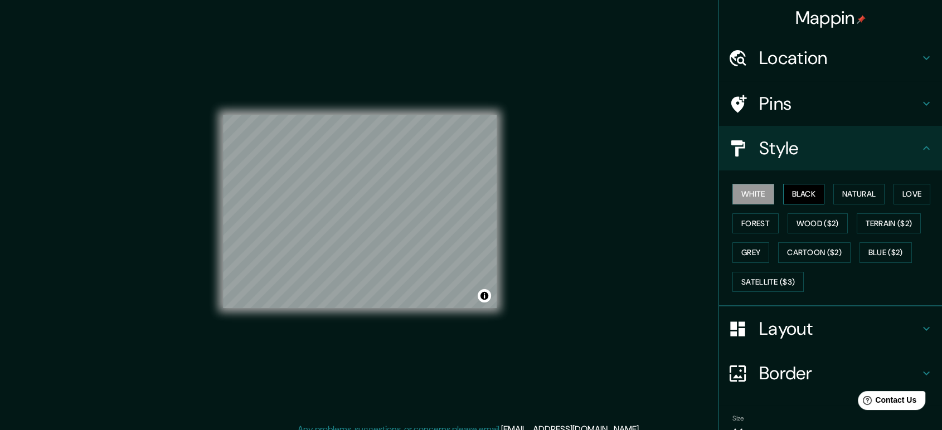
click at [807, 194] on button "Black" at bounding box center [804, 194] width 42 height 21
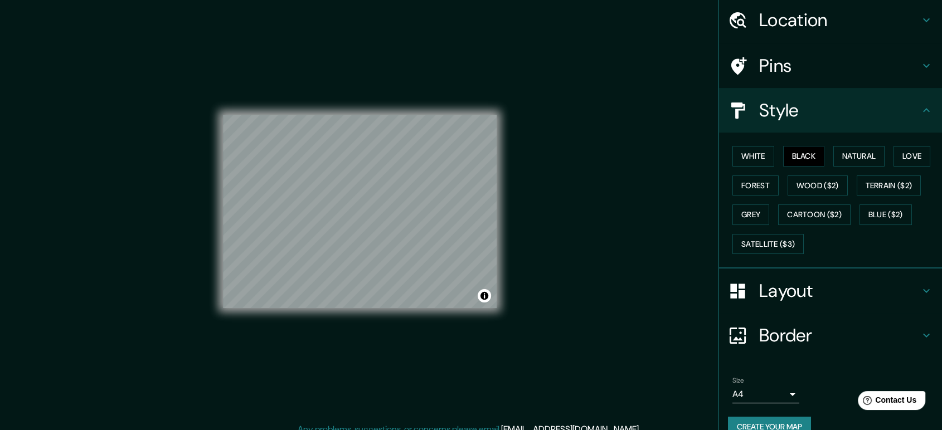
scroll to position [57, 0]
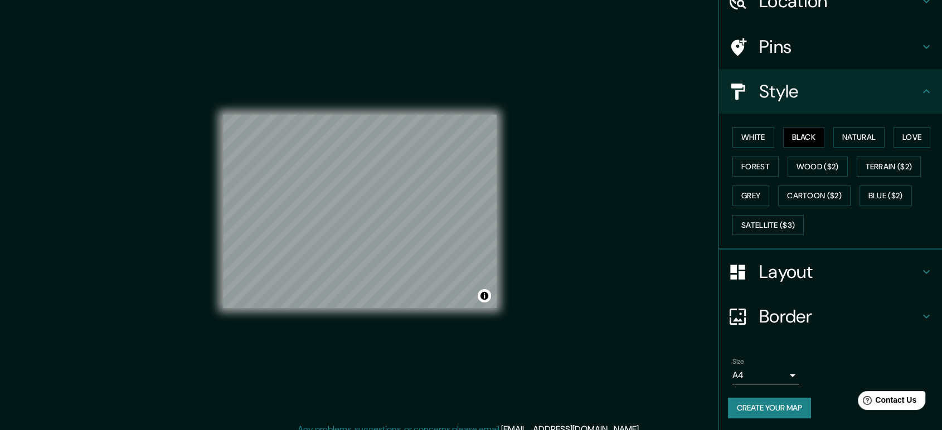
click at [778, 374] on body "Mappin Location San Borja, Lima, Provincia de Lima, Perú Pins Style White Black…" at bounding box center [471, 215] width 942 height 430
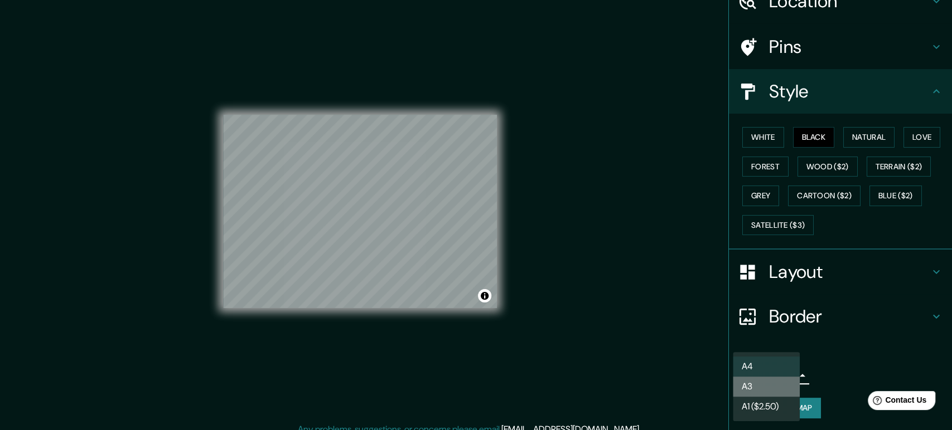
click at [790, 386] on li "A3" at bounding box center [766, 387] width 67 height 20
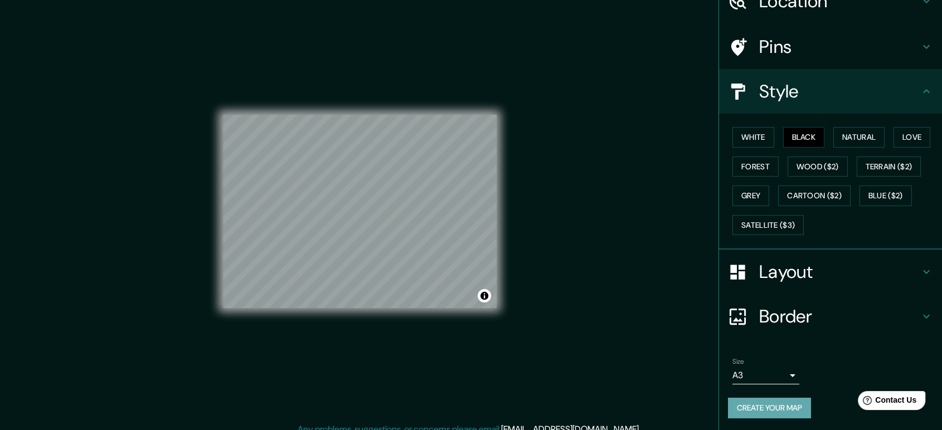
click at [791, 407] on button "Create your map" at bounding box center [769, 408] width 83 height 21
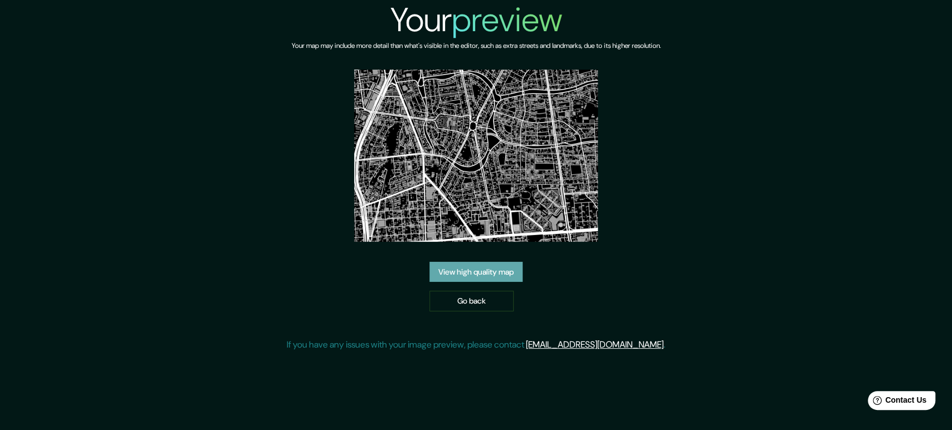
click at [493, 274] on link "View high quality map" at bounding box center [475, 272] width 93 height 21
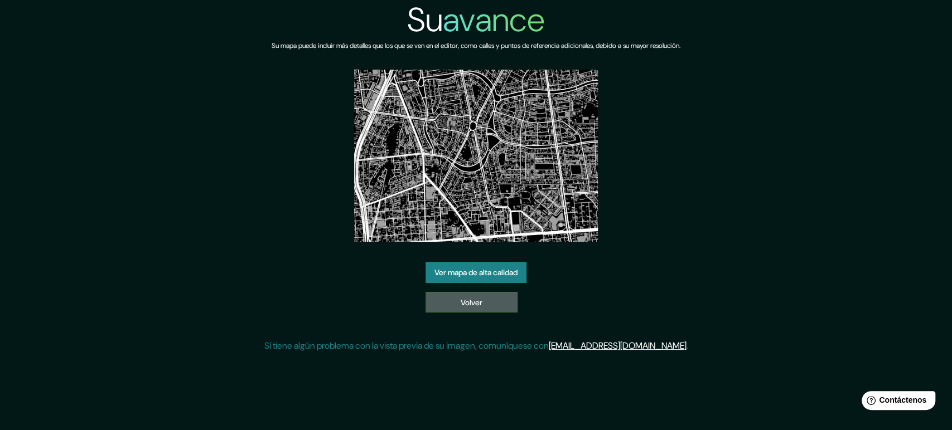
click at [507, 298] on link "Volver" at bounding box center [471, 302] width 92 height 21
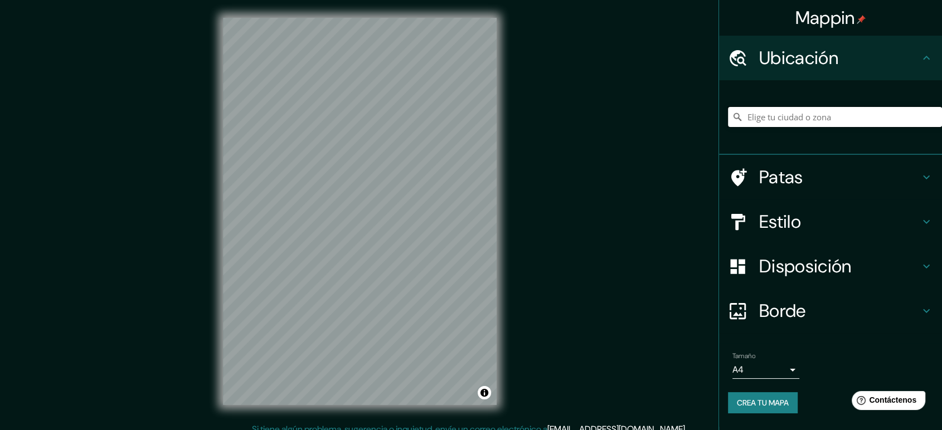
click at [830, 115] on input "Elige tu ciudad o zona" at bounding box center [835, 117] width 214 height 20
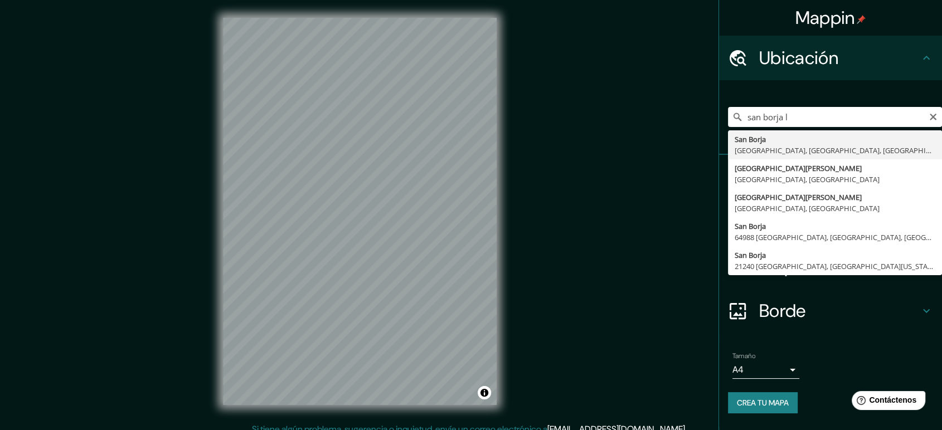
type input "[GEOGRAPHIC_DATA][PERSON_NAME], [GEOGRAPHIC_DATA], [GEOGRAPHIC_DATA], [GEOGRAPH…"
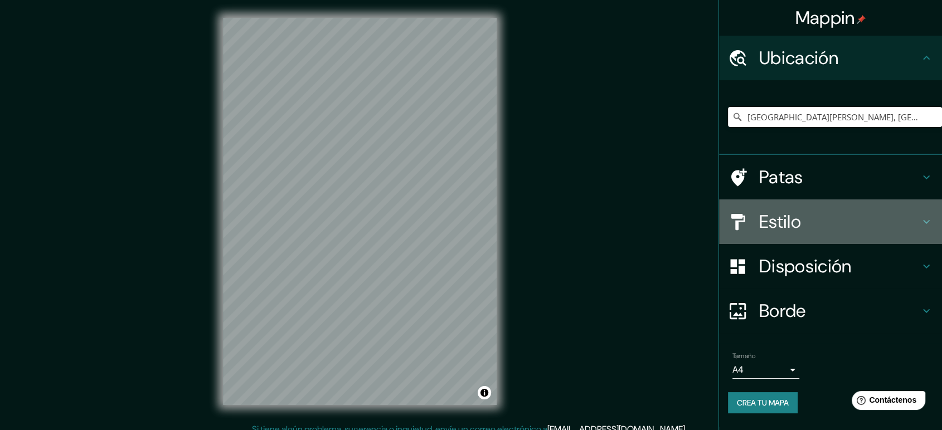
click at [843, 214] on h4 "Estilo" at bounding box center [839, 222] width 161 height 22
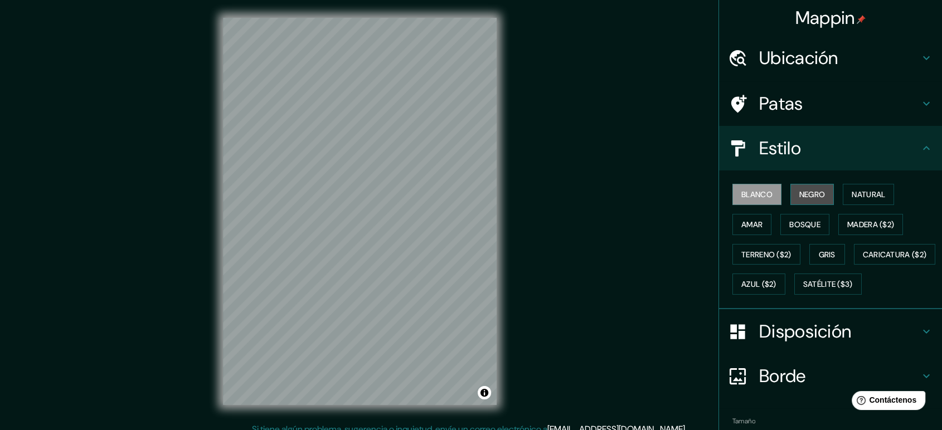
click at [817, 184] on button "Negro" at bounding box center [813, 194] width 44 height 21
click at [797, 345] on div "Disposición" at bounding box center [830, 331] width 223 height 45
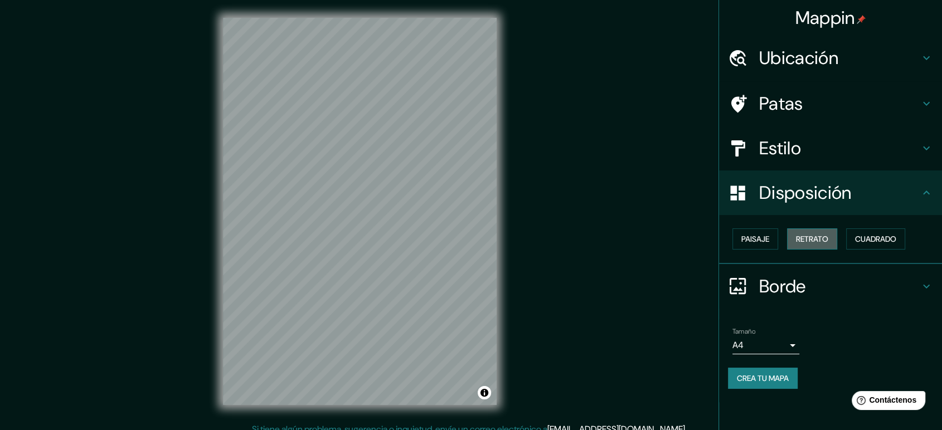
click at [821, 236] on font "Retrato" at bounding box center [812, 239] width 32 height 10
click at [764, 235] on font "Paisaje" at bounding box center [756, 239] width 28 height 10
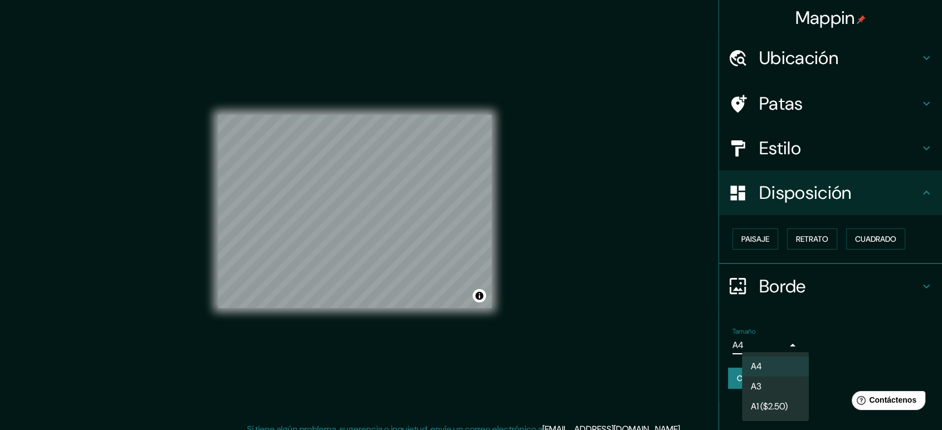
click at [781, 347] on body "Mappin Ubicación San Borja, Lima, Provincia de Lima, Perú Patas Estilo Disposic…" at bounding box center [471, 215] width 942 height 430
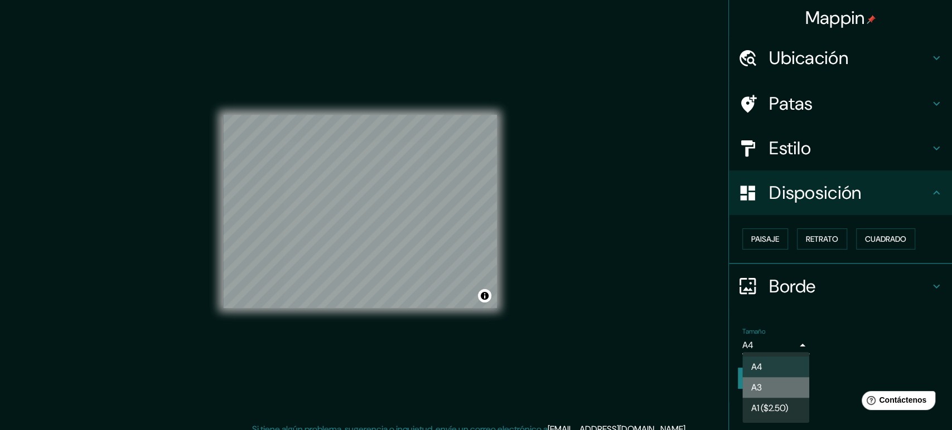
click at [791, 379] on li "A3" at bounding box center [775, 387] width 67 height 21
type input "a4"
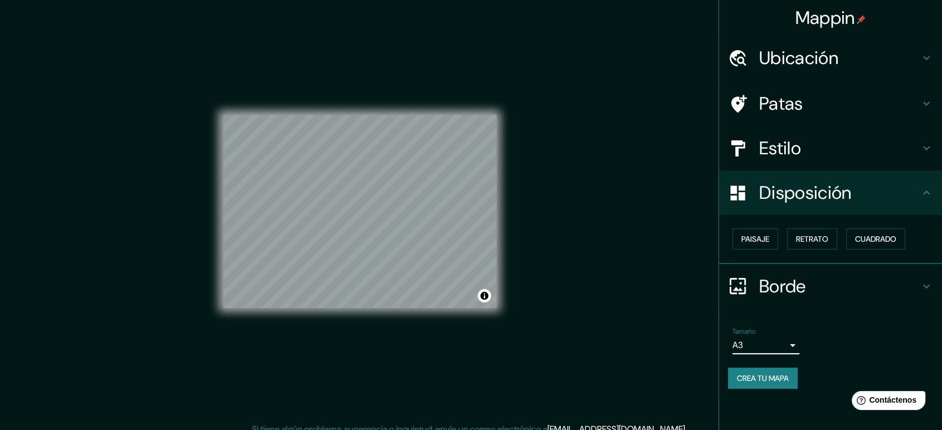
click at [849, 278] on h4 "Borde" at bounding box center [839, 286] width 161 height 22
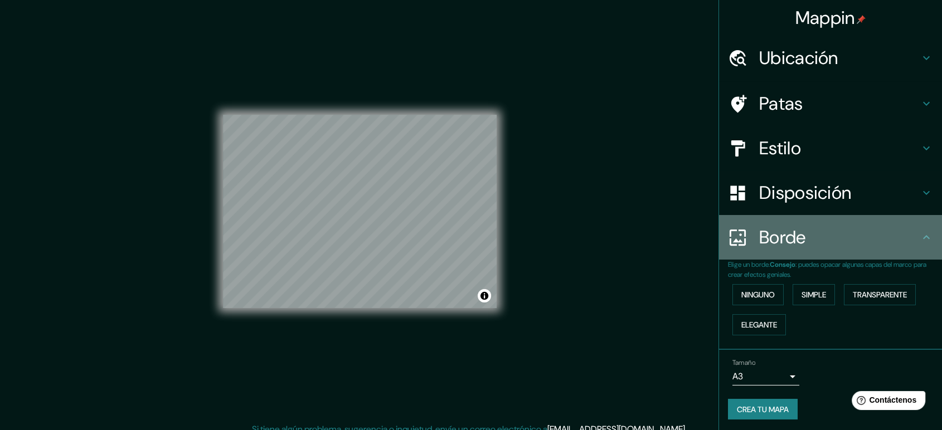
click at [849, 278] on ul "Ubicación San Borja, Lima, Provincia de Lima, Perú Patas Estilo Disposición Bor…" at bounding box center [830, 235] width 223 height 398
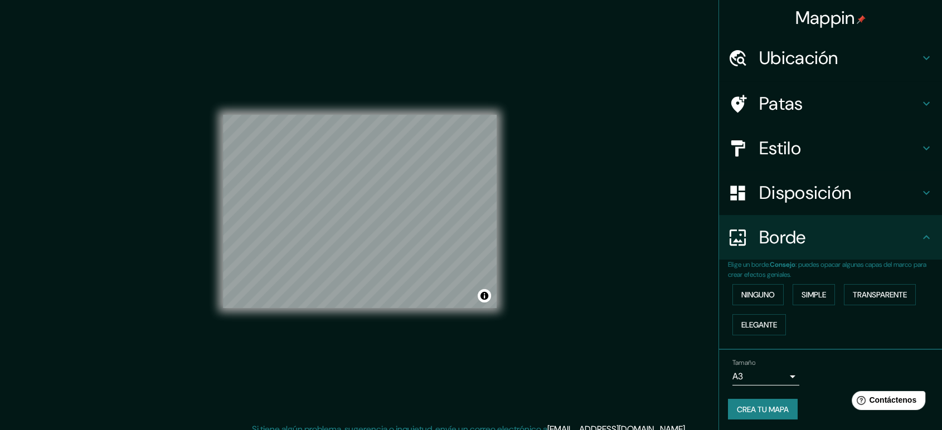
click at [858, 244] on h4 "Borde" at bounding box center [839, 237] width 161 height 22
click at [773, 403] on font "Crea tu mapa" at bounding box center [763, 410] width 52 height 14
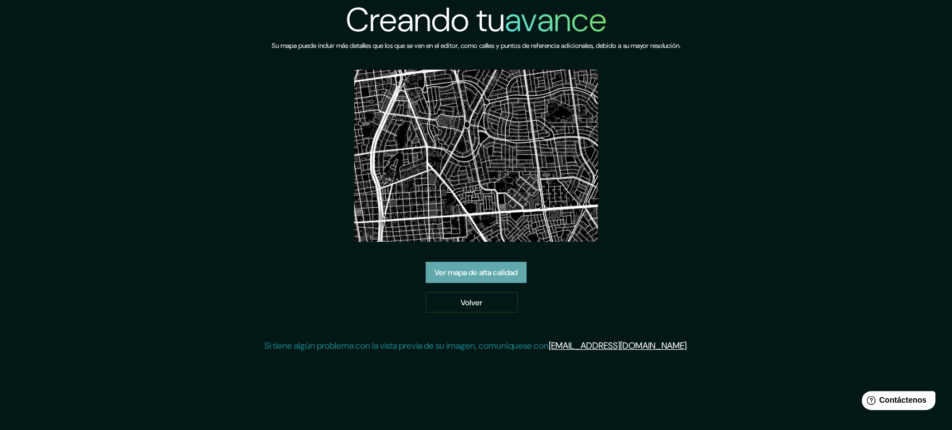
click at [501, 274] on font "Ver mapa de alta calidad" at bounding box center [475, 273] width 83 height 10
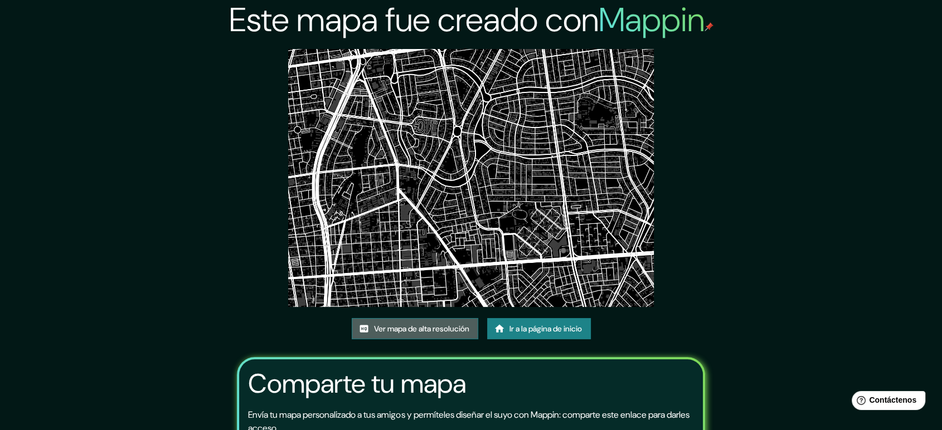
click at [422, 325] on font "Ver mapa de alta resolución" at bounding box center [421, 329] width 95 height 10
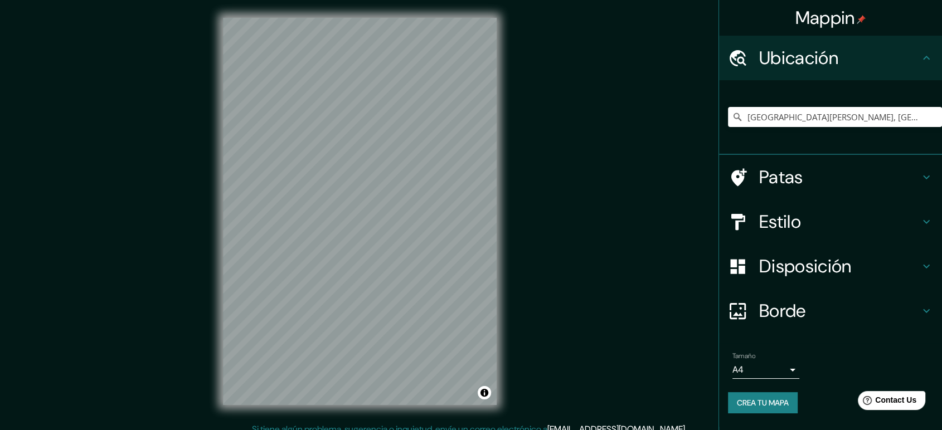
scroll to position [10, 0]
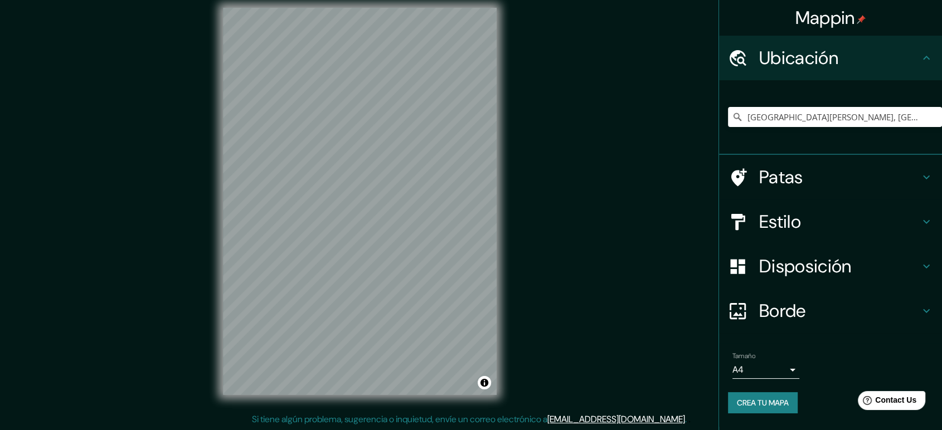
click at [882, 263] on h4 "Disposición" at bounding box center [839, 266] width 161 height 22
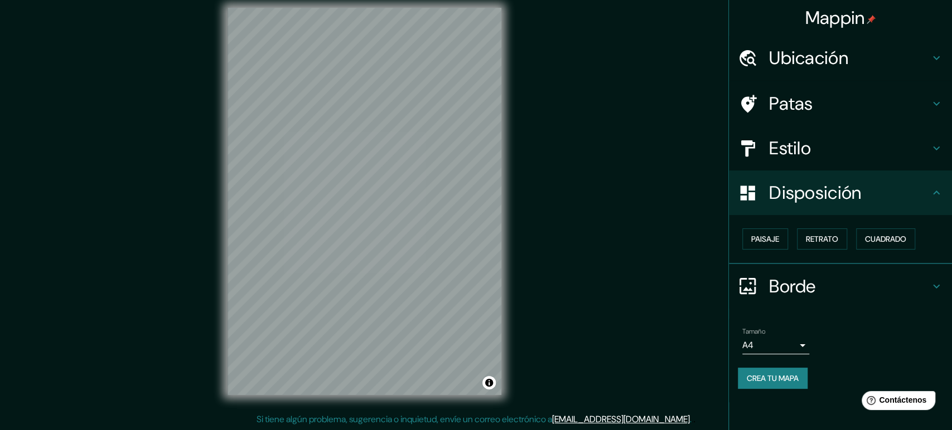
click at [763, 347] on body "Mappin Ubicación San Borja, Lima, Provincia de Lima, Perú Patas Estilo Disposic…" at bounding box center [476, 205] width 952 height 430
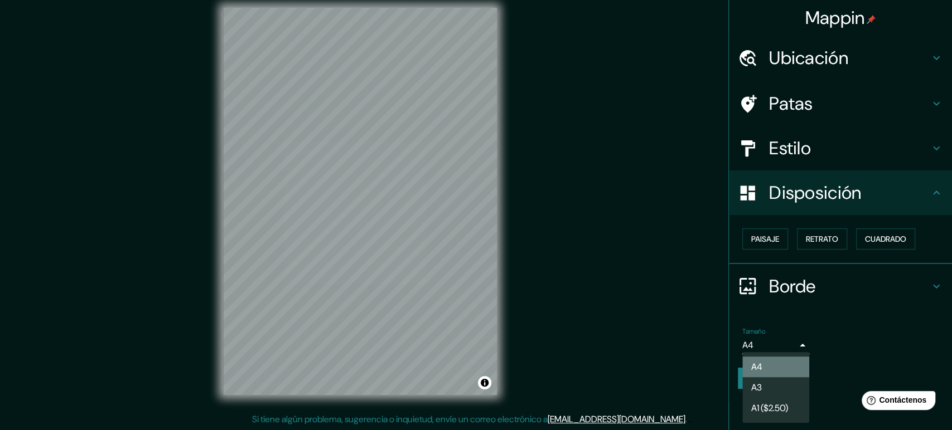
click at [777, 367] on li "A4" at bounding box center [775, 367] width 67 height 21
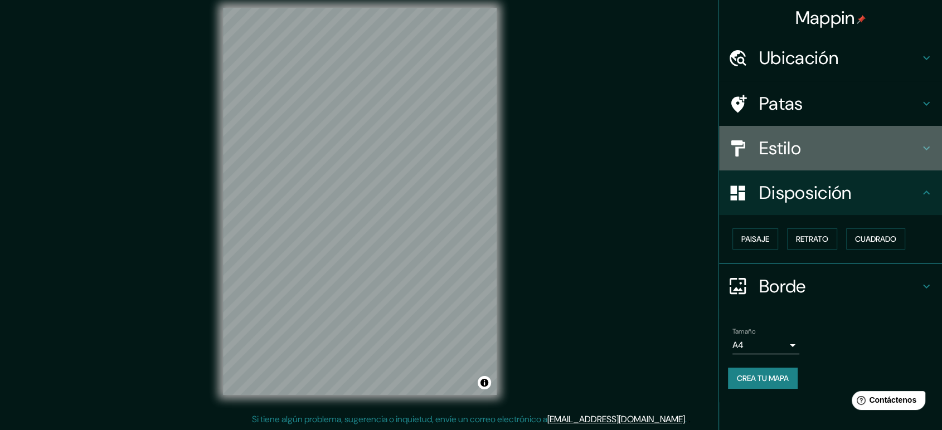
click at [806, 137] on h4 "Estilo" at bounding box center [839, 148] width 161 height 22
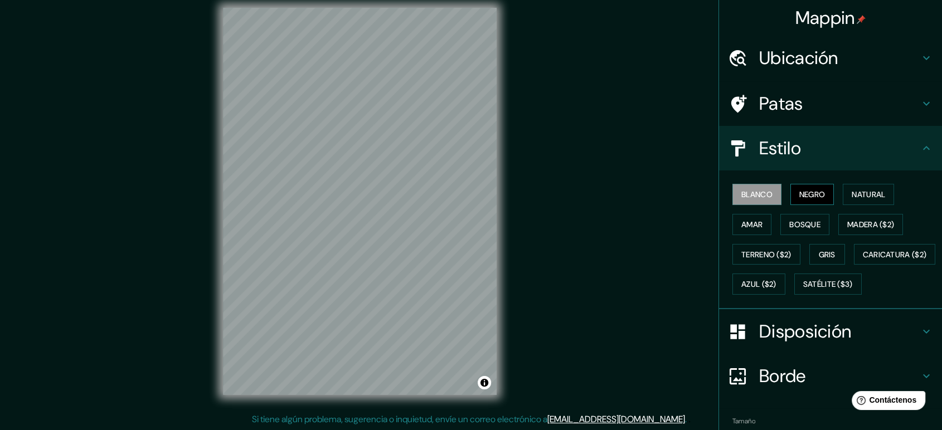
click at [812, 200] on font "Negro" at bounding box center [813, 195] width 26 height 10
click at [836, 146] on h4 "Estilo" at bounding box center [839, 148] width 161 height 22
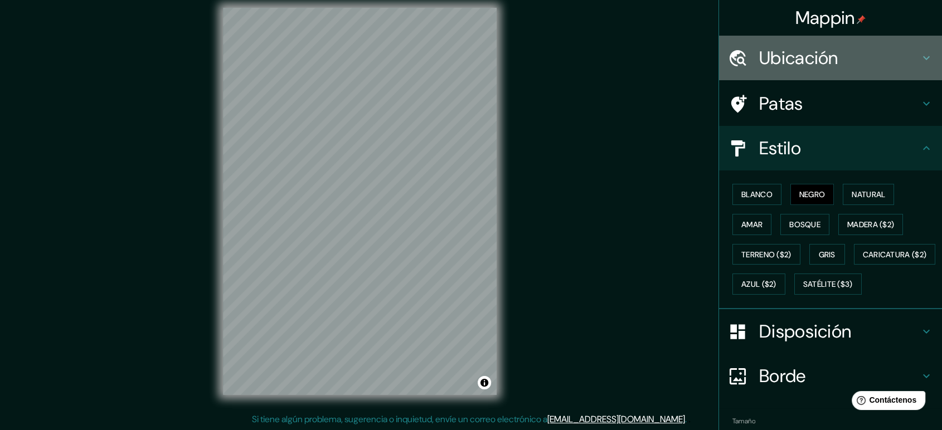
click at [839, 40] on div "Ubicación" at bounding box center [830, 58] width 223 height 45
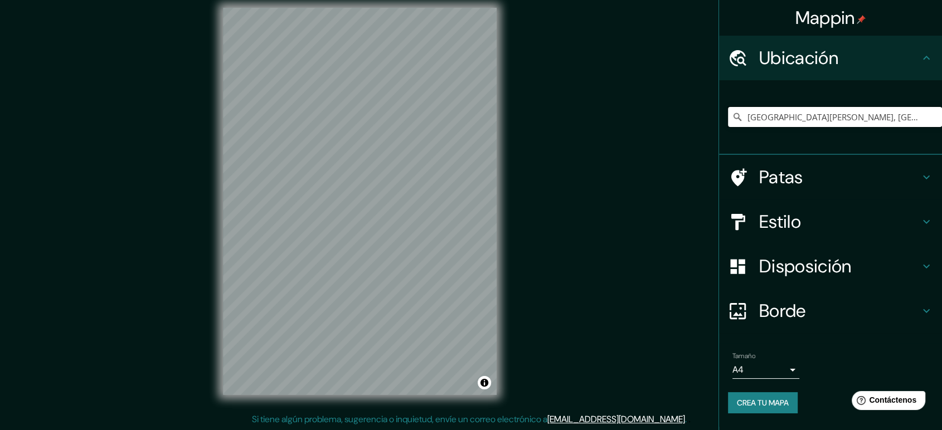
click at [906, 119] on input "[GEOGRAPHIC_DATA][PERSON_NAME], [GEOGRAPHIC_DATA], [GEOGRAPHIC_DATA], [GEOGRAPH…" at bounding box center [835, 117] width 214 height 20
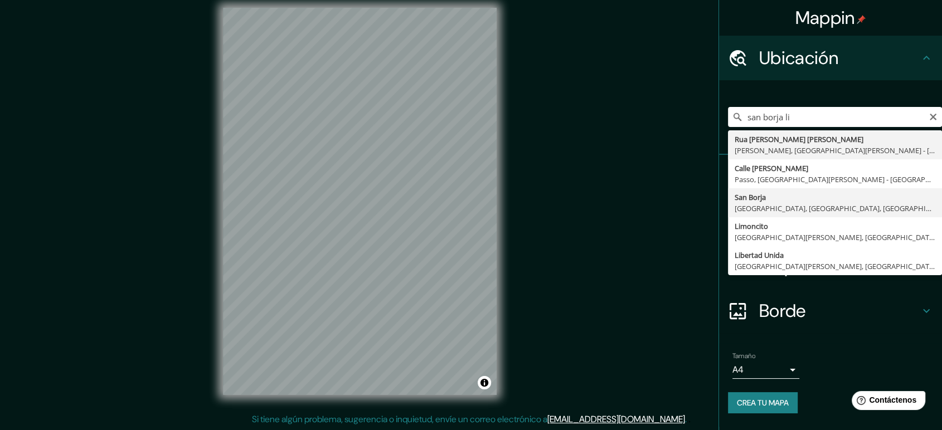
type input "San Borja, Lima, Provincia de Lima, Perú"
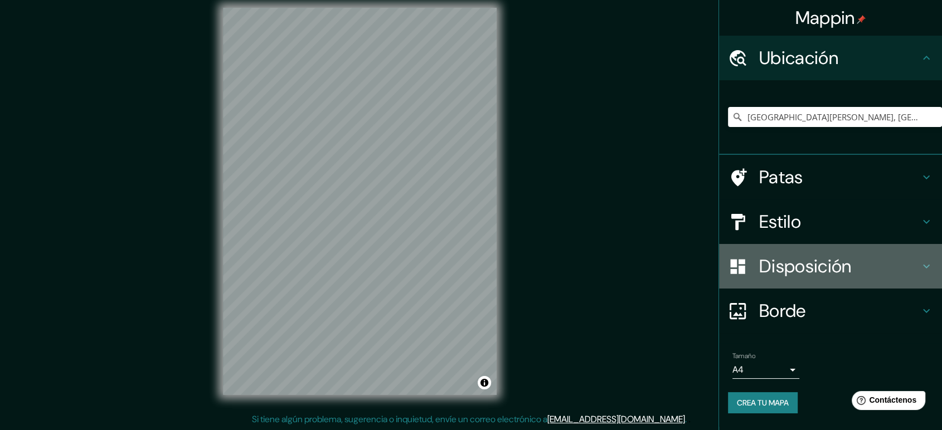
click at [873, 269] on h4 "Disposición" at bounding box center [839, 266] width 161 height 22
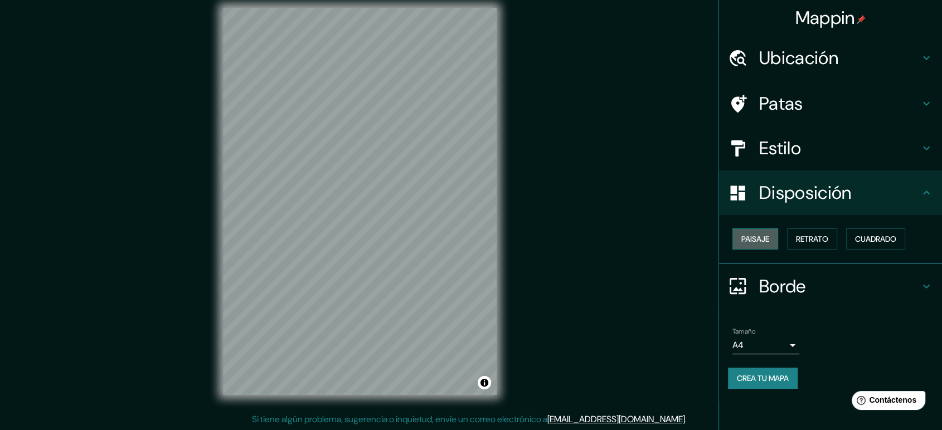
click at [762, 245] on font "Paisaje" at bounding box center [756, 239] width 28 height 14
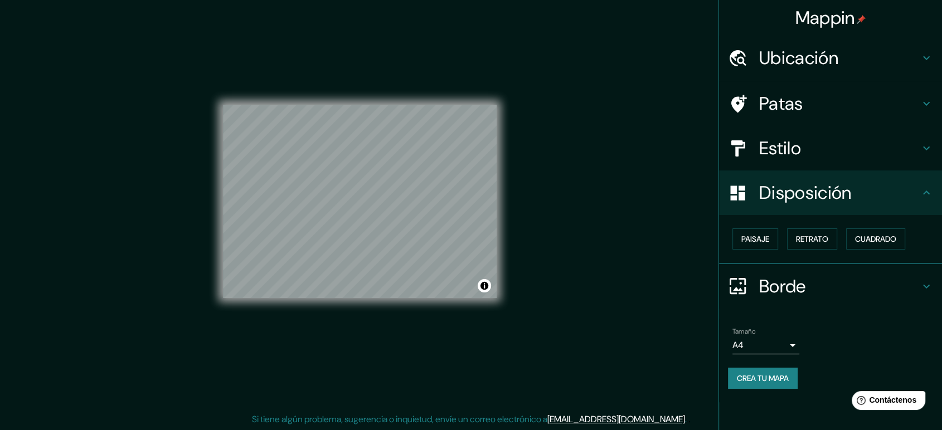
click at [821, 190] on font "Disposición" at bounding box center [805, 192] width 92 height 23
click at [768, 375] on font "Crea tu mapa" at bounding box center [763, 379] width 52 height 10
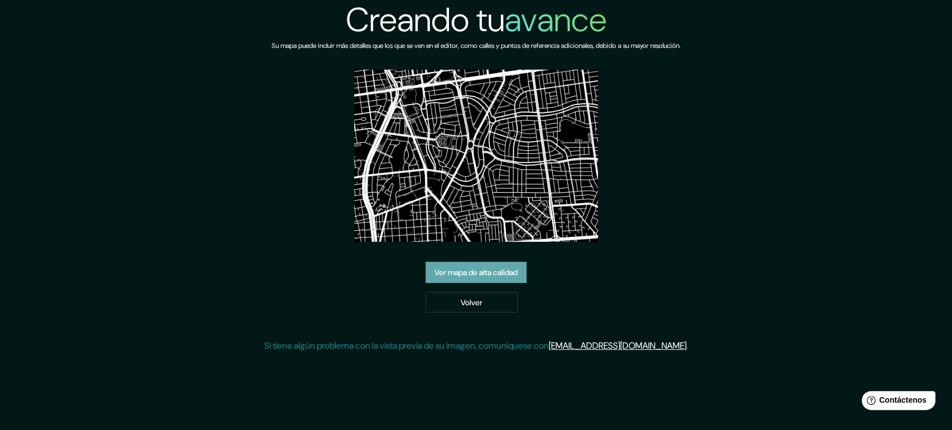
click at [510, 275] on font "Ver mapa de alta calidad" at bounding box center [475, 273] width 83 height 10
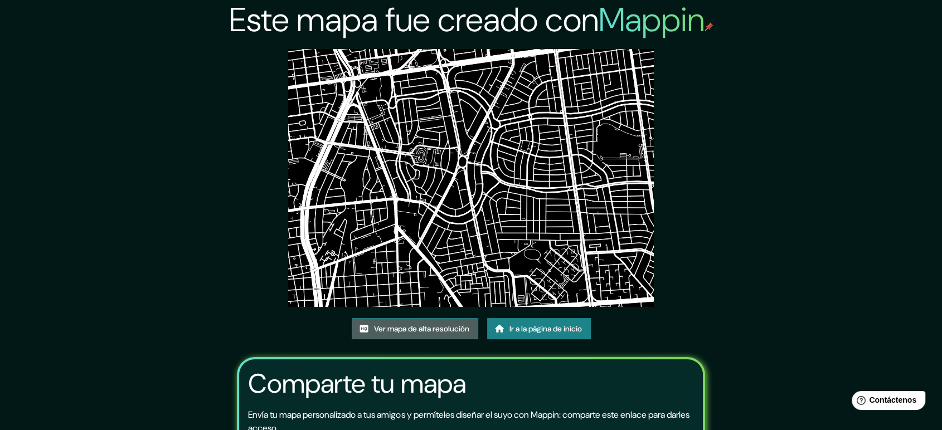
click at [456, 328] on font "Ver mapa de alta resolución" at bounding box center [421, 329] width 95 height 10
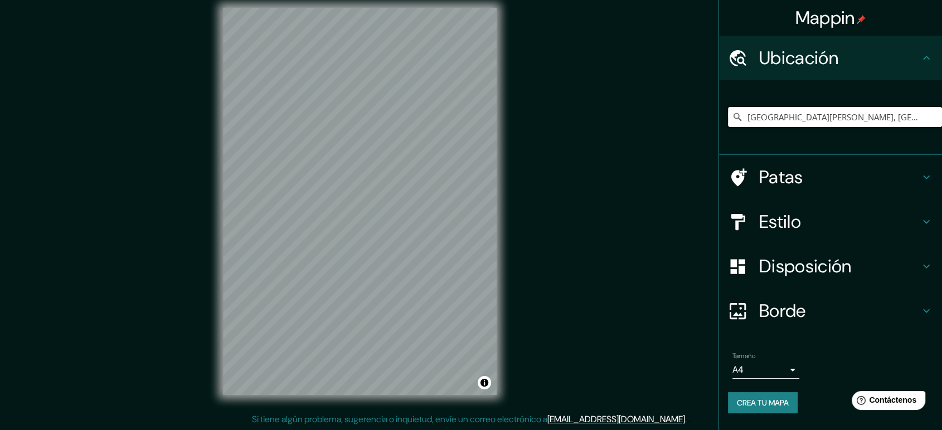
click at [922, 114] on input "[GEOGRAPHIC_DATA][PERSON_NAME], [GEOGRAPHIC_DATA], [GEOGRAPHIC_DATA], [GEOGRAPH…" at bounding box center [835, 117] width 214 height 20
drag, startPoint x: 922, startPoint y: 114, endPoint x: 722, endPoint y: 115, distance: 199.6
click at [722, 115] on div "[GEOGRAPHIC_DATA][PERSON_NAME], [GEOGRAPHIC_DATA], [GEOGRAPHIC_DATA], [GEOGRAPH…" at bounding box center [830, 117] width 223 height 75
type input "s"
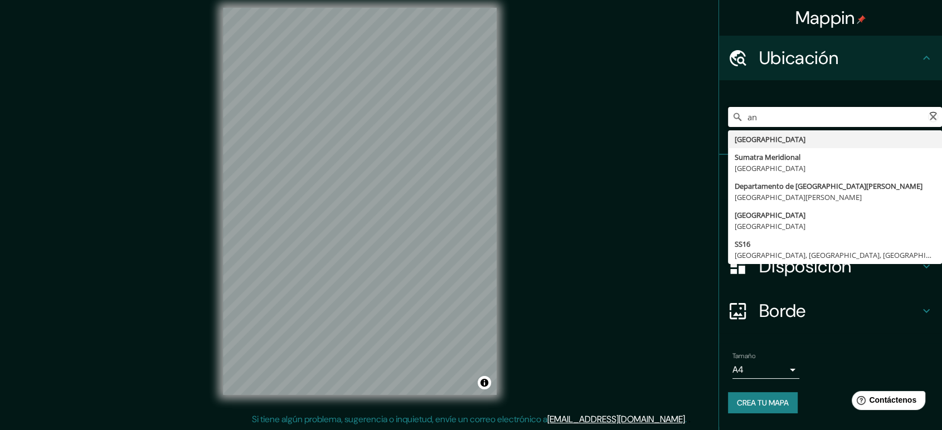
type input "a"
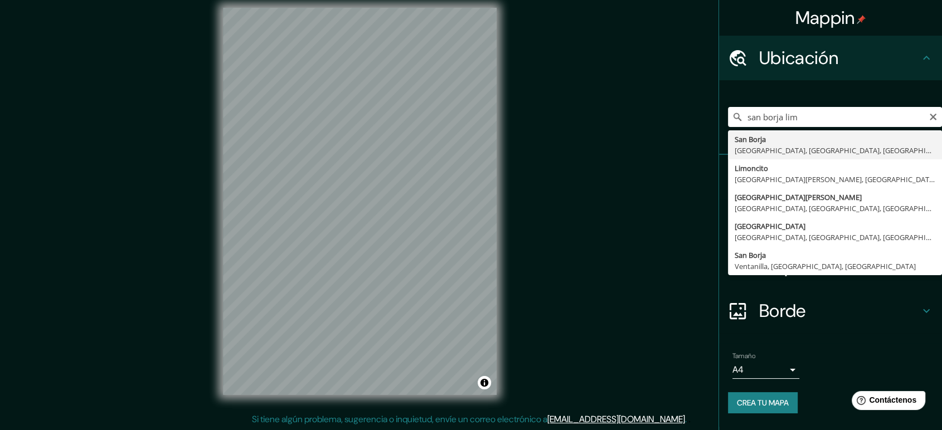
type input "[GEOGRAPHIC_DATA][PERSON_NAME], [GEOGRAPHIC_DATA], [GEOGRAPHIC_DATA], [GEOGRAPH…"
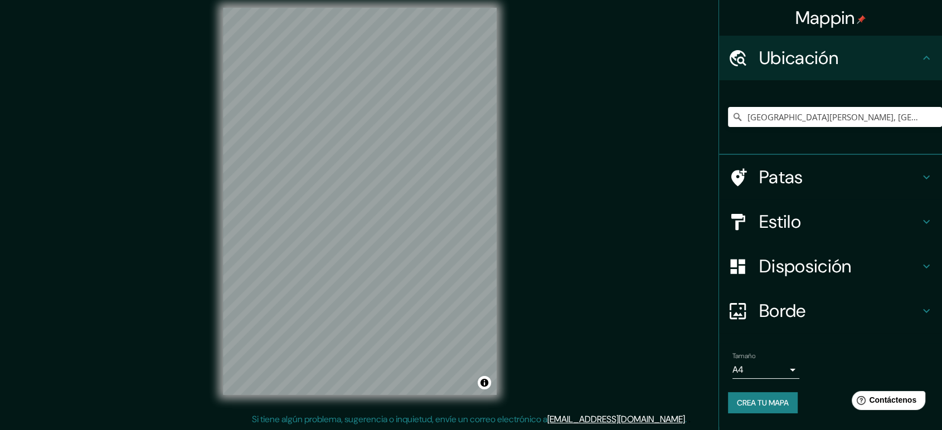
click at [864, 222] on h4 "Estilo" at bounding box center [839, 222] width 161 height 22
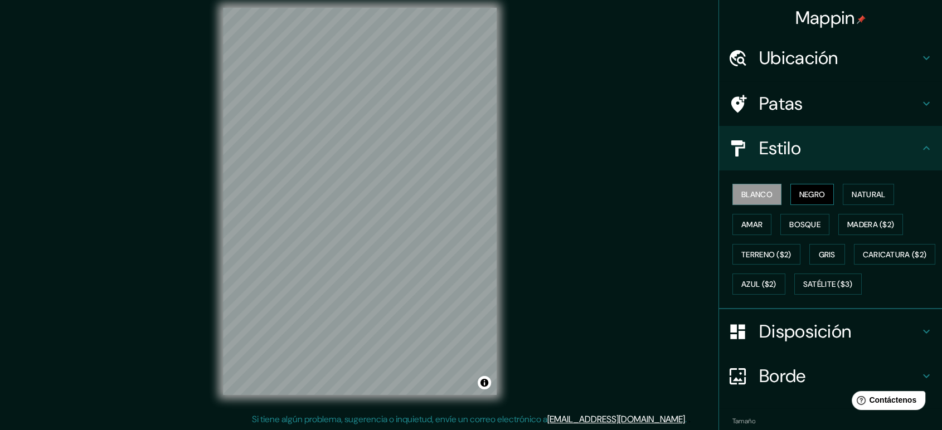
click at [800, 199] on font "Negro" at bounding box center [813, 195] width 26 height 10
click at [826, 343] on font "Disposición" at bounding box center [805, 331] width 92 height 23
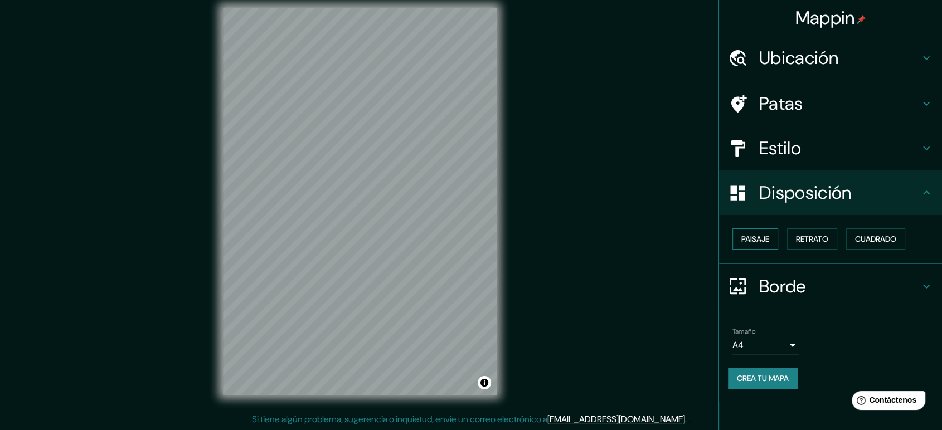
click at [762, 230] on button "Paisaje" at bounding box center [756, 239] width 46 height 21
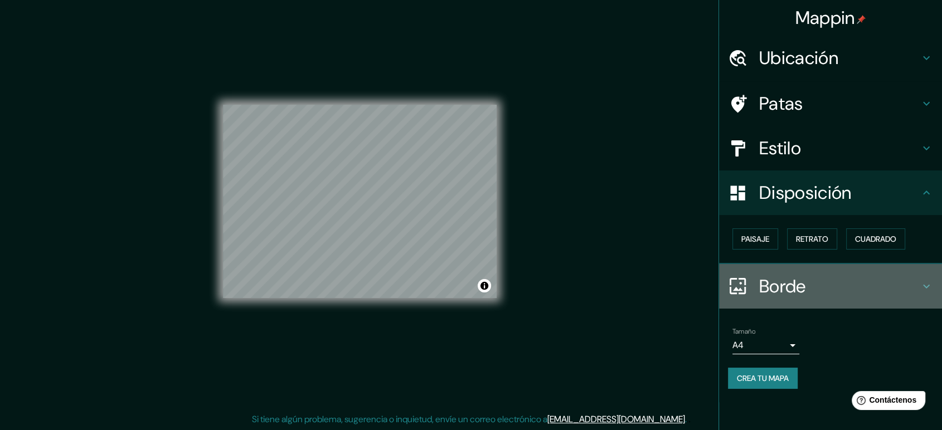
click at [809, 298] on div "Borde" at bounding box center [830, 286] width 223 height 45
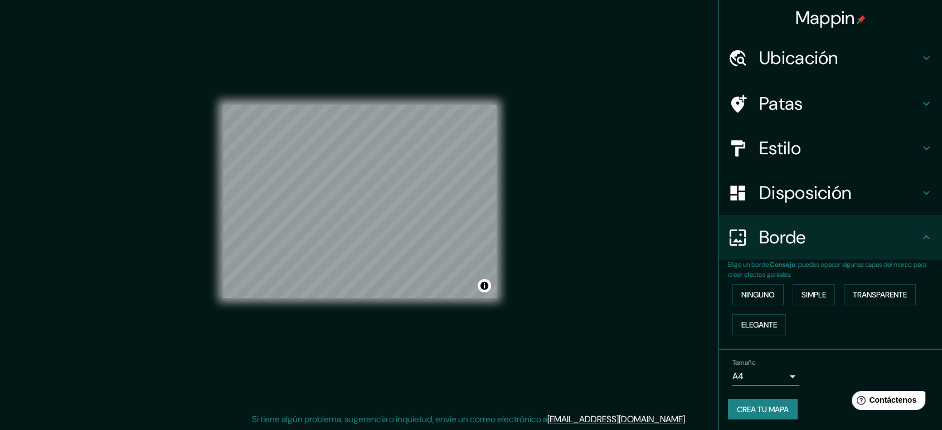
click at [826, 269] on p "Elige un borde. Consejo : puedes opacar algunas capas del marco para crear efec…" at bounding box center [835, 270] width 214 height 20
click at [785, 410] on button "Crea tu mapa" at bounding box center [763, 409] width 70 height 21
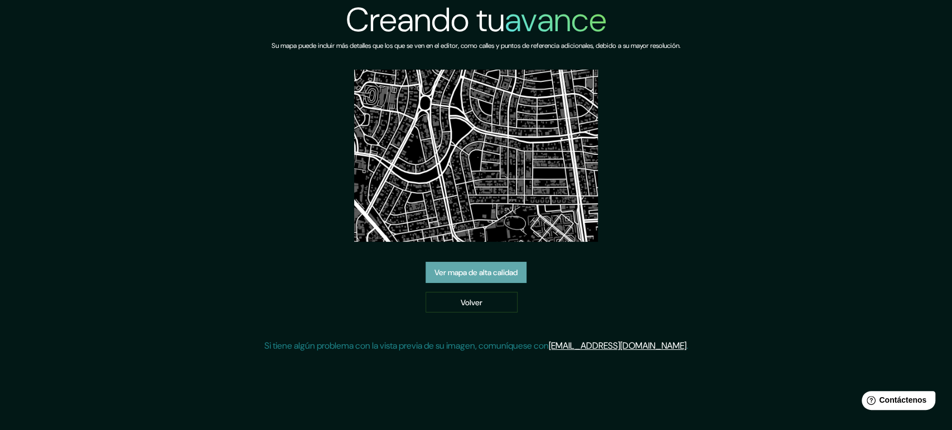
click at [486, 278] on font "Ver mapa de alta calidad" at bounding box center [475, 272] width 83 height 14
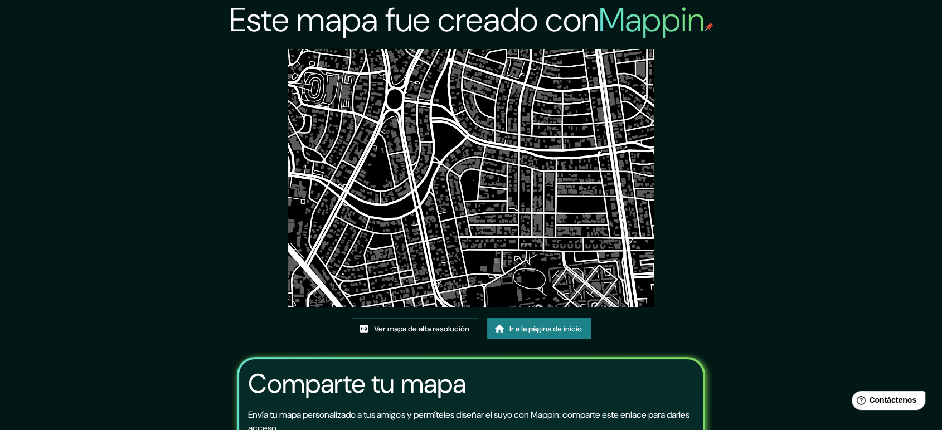
click at [520, 211] on img at bounding box center [470, 178] width 365 height 258
click at [454, 328] on font "Ver mapa de alta resolución" at bounding box center [421, 329] width 95 height 10
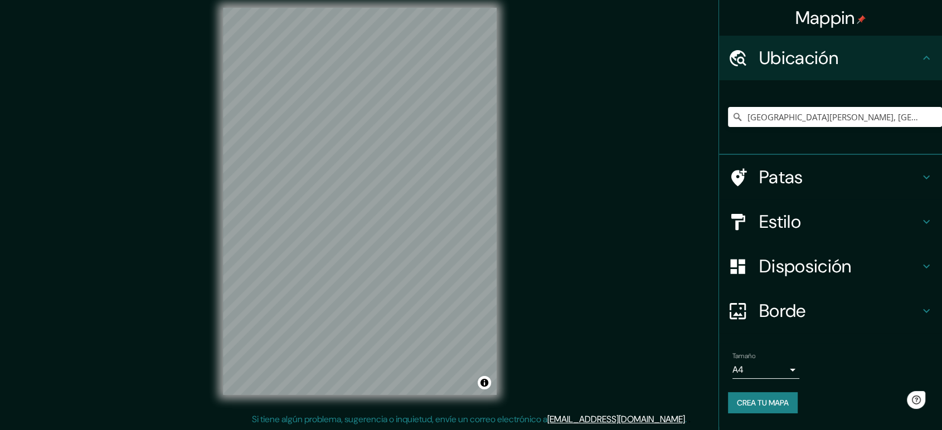
click at [870, 183] on h4 "Patas" at bounding box center [839, 177] width 161 height 22
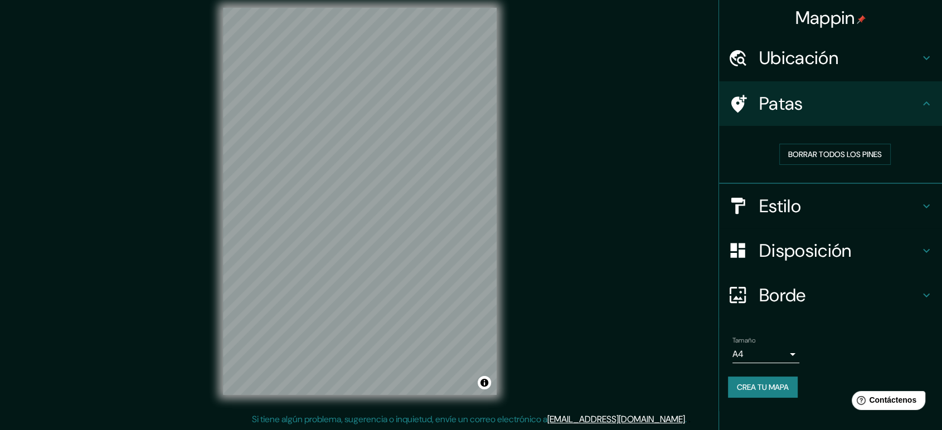
click at [914, 64] on h4 "Ubicación" at bounding box center [839, 58] width 161 height 22
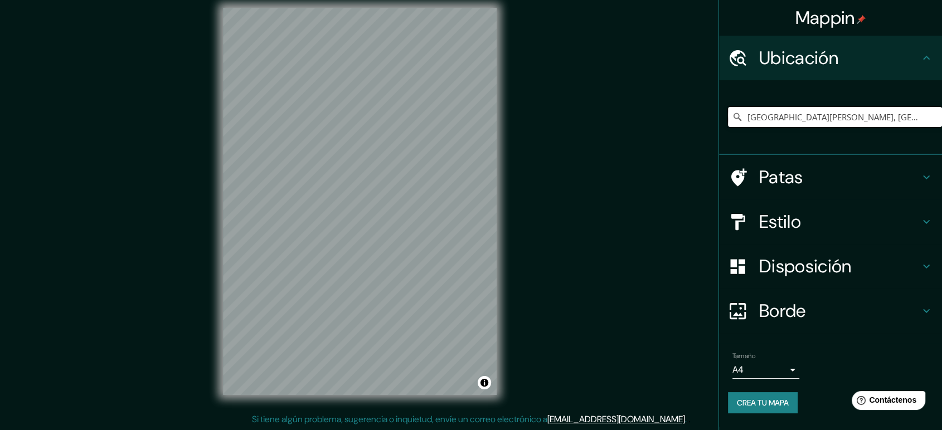
click at [919, 119] on input "[GEOGRAPHIC_DATA][PERSON_NAME], [GEOGRAPHIC_DATA], [GEOGRAPHIC_DATA], [GEOGRAPH…" at bounding box center [835, 117] width 214 height 20
drag, startPoint x: 919, startPoint y: 119, endPoint x: 787, endPoint y: 128, distance: 131.9
click at [787, 128] on div "[GEOGRAPHIC_DATA][PERSON_NAME], [GEOGRAPHIC_DATA], [GEOGRAPHIC_DATA], [GEOGRAPH…" at bounding box center [835, 117] width 214 height 56
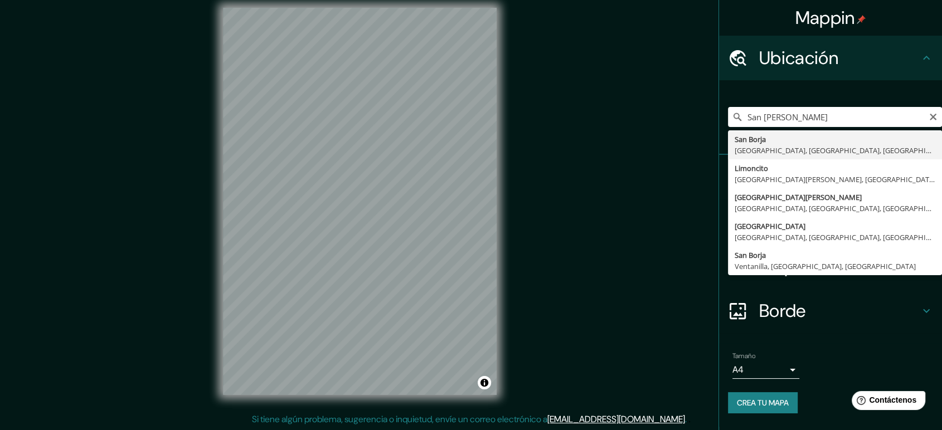
type input "[GEOGRAPHIC_DATA][PERSON_NAME], [GEOGRAPHIC_DATA], [GEOGRAPHIC_DATA], [GEOGRAPH…"
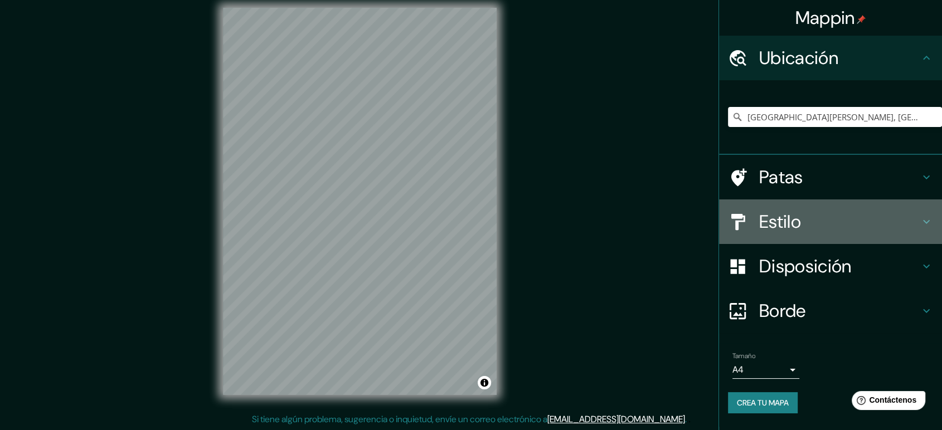
click at [872, 217] on h4 "Estilo" at bounding box center [839, 222] width 161 height 22
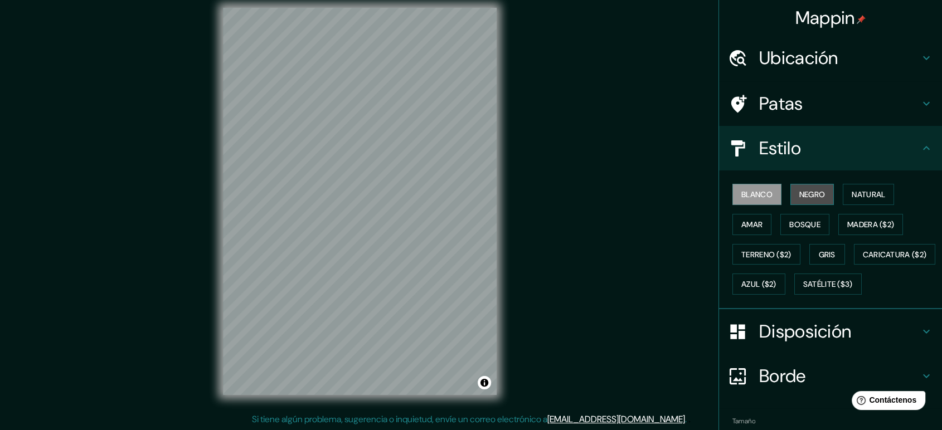
click at [805, 186] on button "Negro" at bounding box center [813, 194] width 44 height 21
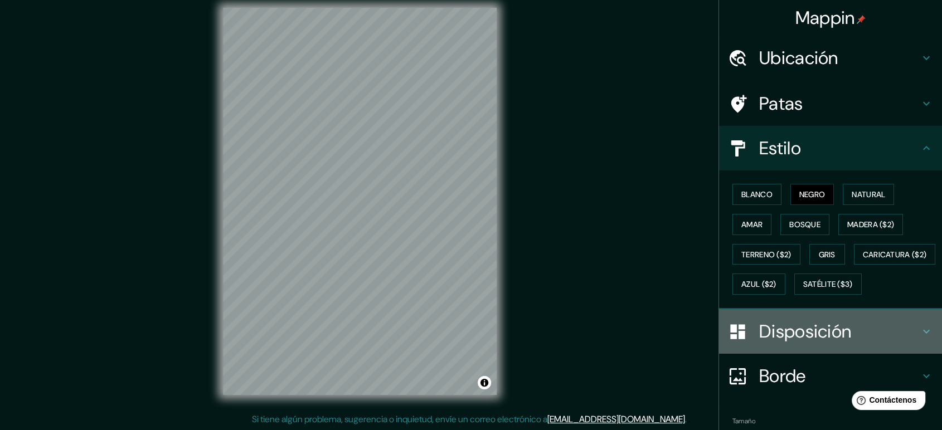
click at [847, 343] on h4 "Disposición" at bounding box center [839, 332] width 161 height 22
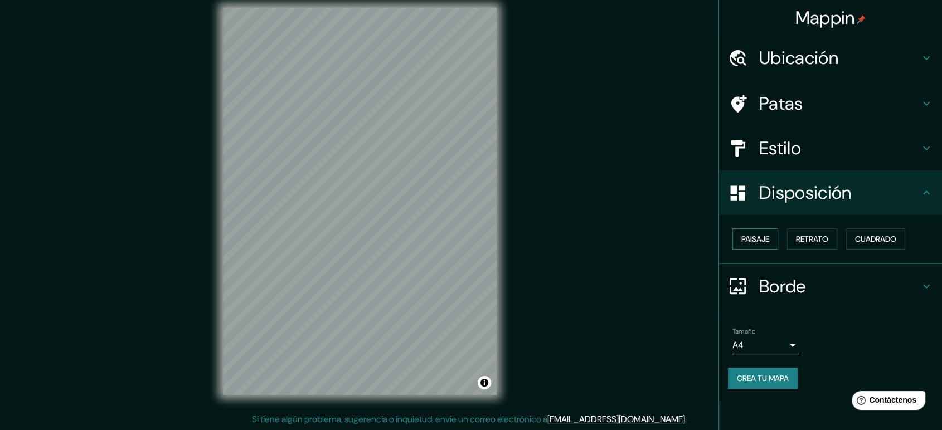
click at [763, 238] on font "Paisaje" at bounding box center [756, 239] width 28 height 10
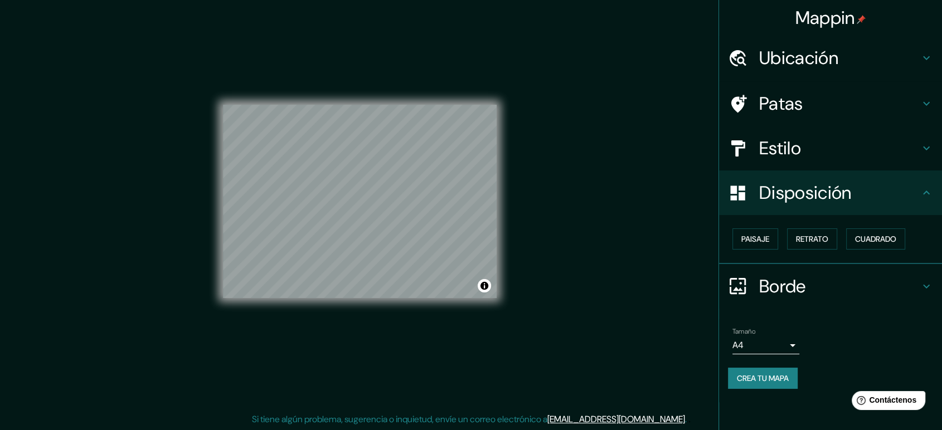
click at [790, 338] on body "Mappin Ubicación [GEOGRAPHIC_DATA][PERSON_NAME], [GEOGRAPHIC_DATA], [GEOGRAPHIC…" at bounding box center [471, 205] width 942 height 430
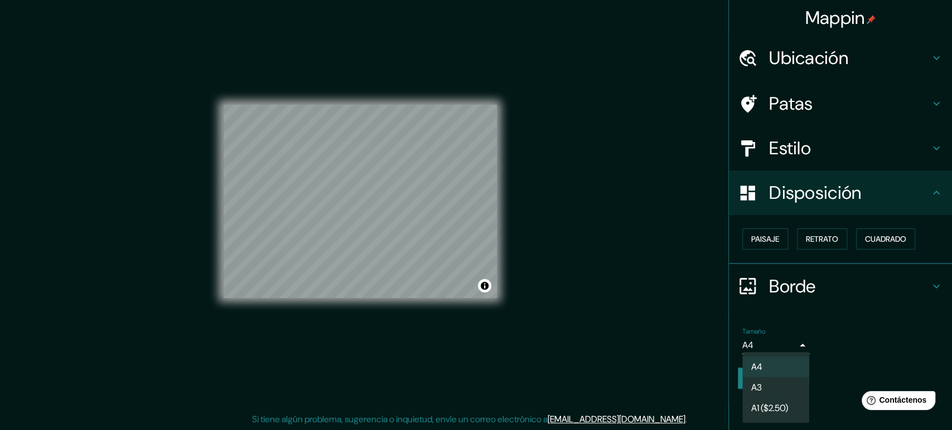
click at [782, 384] on li "A3" at bounding box center [775, 387] width 67 height 21
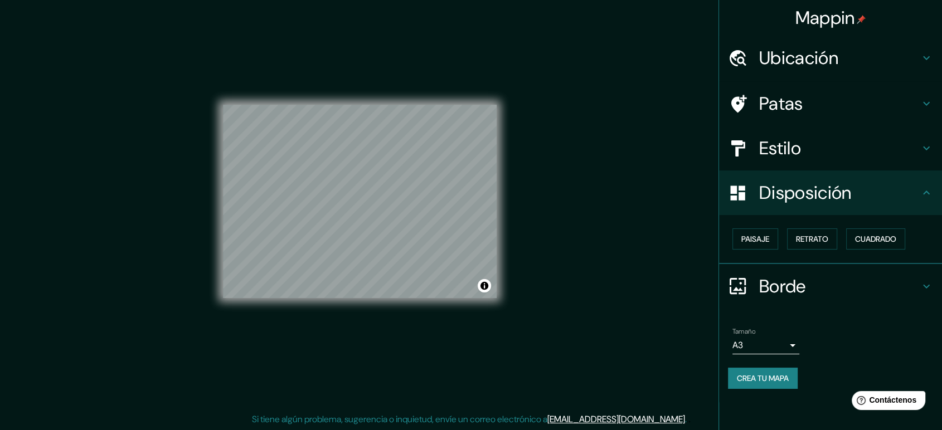
click at [639, 272] on div "Mappin Ubicación [GEOGRAPHIC_DATA][PERSON_NAME], [GEOGRAPHIC_DATA], [GEOGRAPHIC…" at bounding box center [471, 210] width 942 height 441
click at [778, 378] on font "Crea tu mapa" at bounding box center [763, 379] width 52 height 10
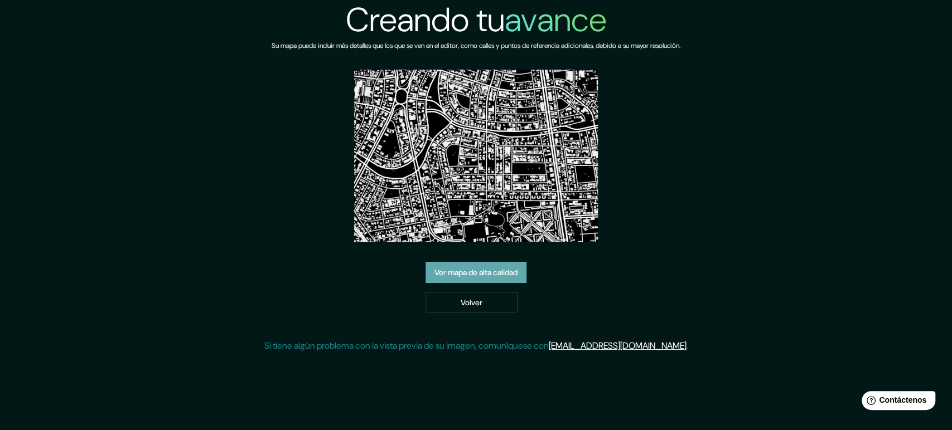
click at [500, 268] on font "Ver mapa de alta calidad" at bounding box center [475, 273] width 83 height 10
